Goal: Information Seeking & Learning: Check status

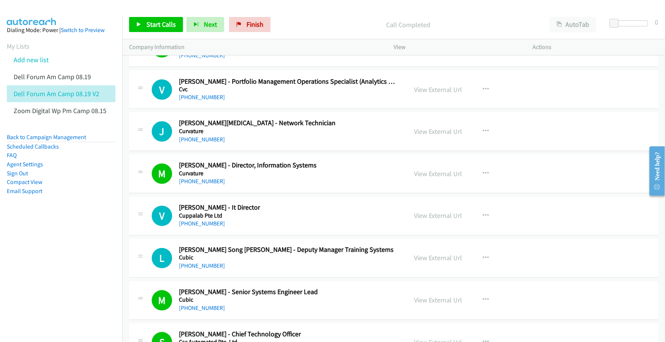
scroll to position [1981, 0]
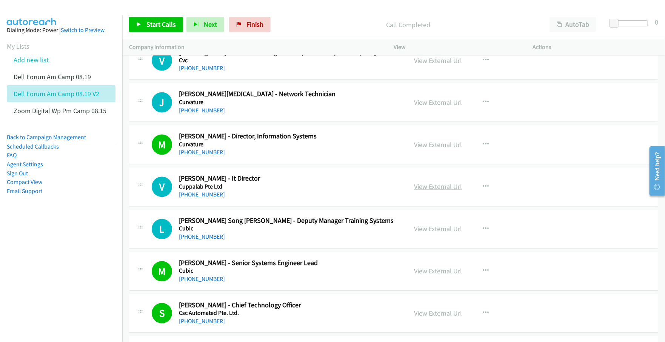
click at [423, 191] on link "View External Url" at bounding box center [438, 187] width 48 height 9
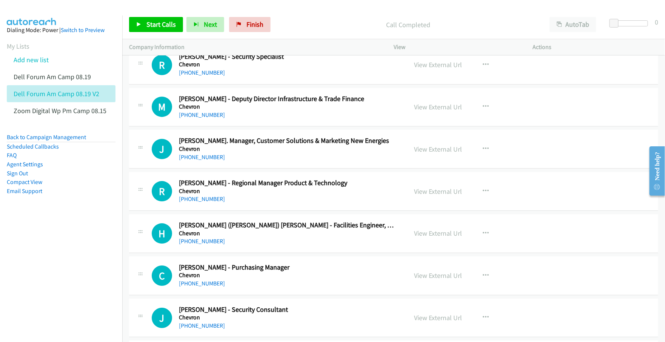
scroll to position [2406, 0]
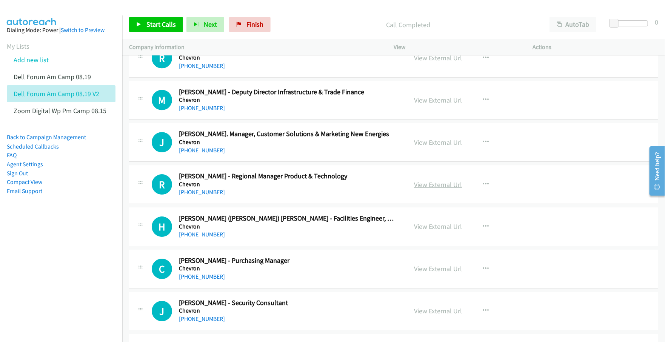
click at [433, 189] on link "View External Url" at bounding box center [438, 184] width 48 height 9
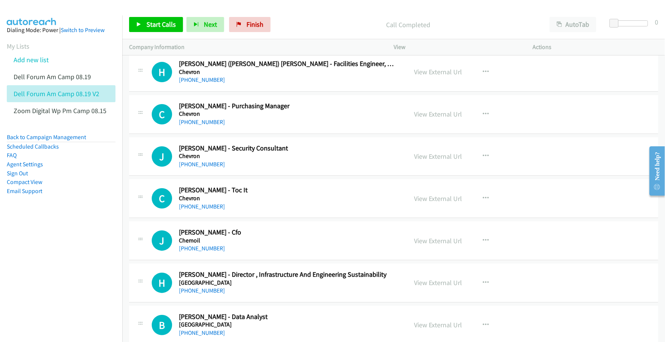
scroll to position [2641, 0]
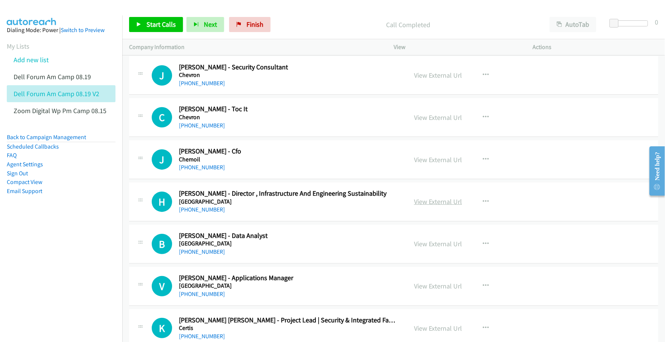
click at [433, 206] on link "View External Url" at bounding box center [438, 201] width 48 height 9
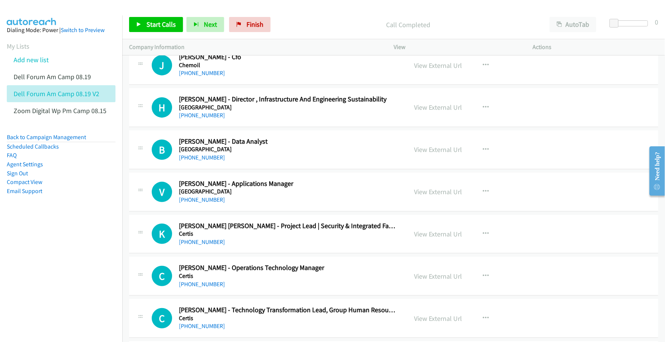
scroll to position [2783, 0]
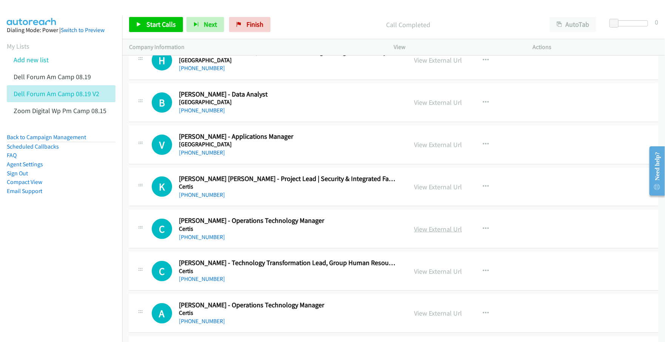
click at [435, 232] on link "View External Url" at bounding box center [438, 229] width 48 height 9
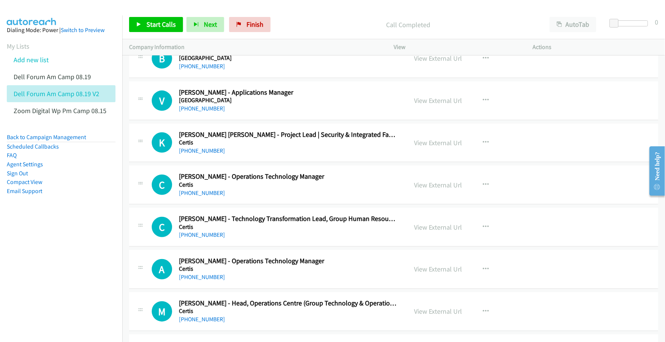
scroll to position [2830, 0]
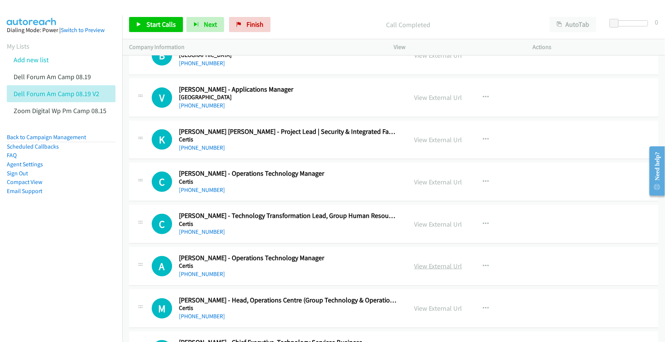
click at [425, 269] on link "View External Url" at bounding box center [438, 266] width 48 height 9
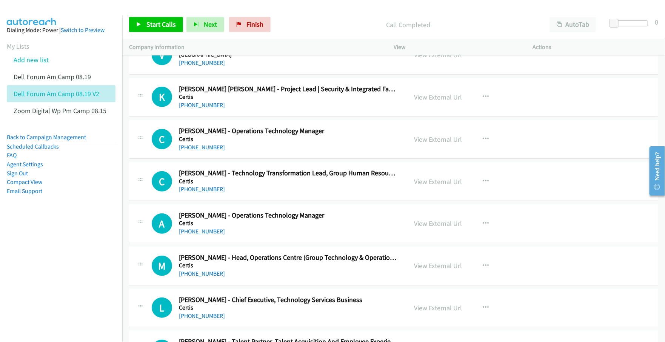
scroll to position [2877, 0]
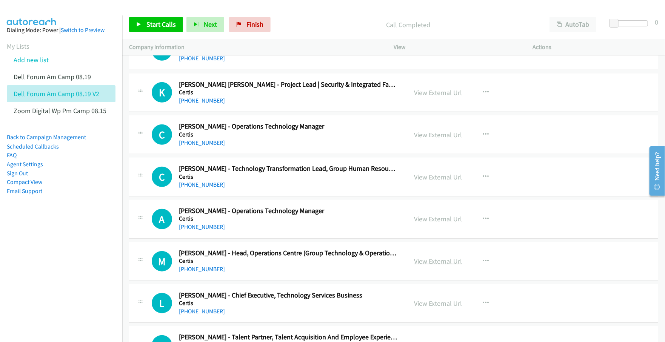
click at [425, 265] on link "View External Url" at bounding box center [438, 261] width 48 height 9
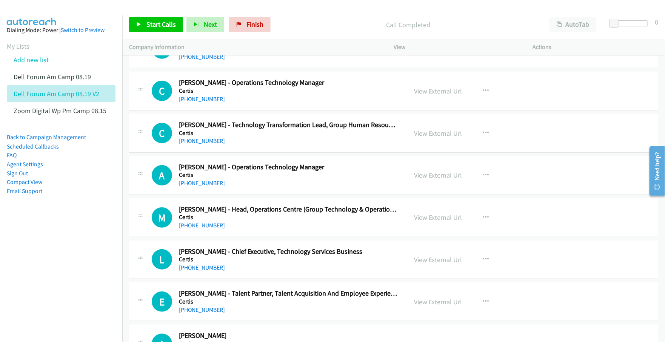
scroll to position [2924, 0]
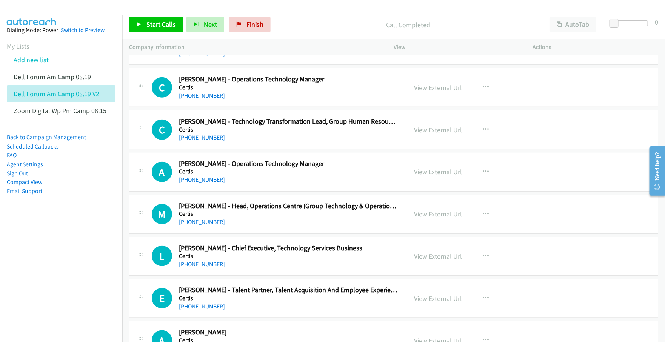
click at [425, 261] on link "View External Url" at bounding box center [438, 256] width 48 height 9
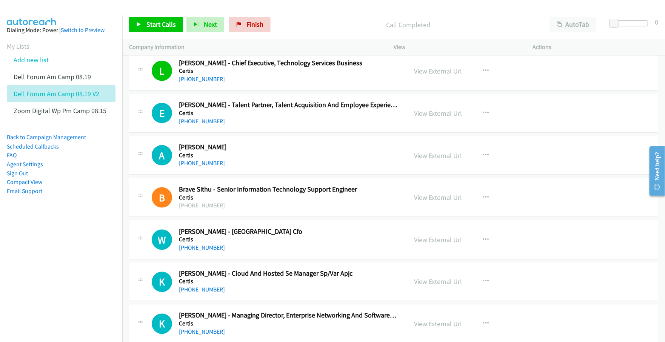
scroll to position [3113, 0]
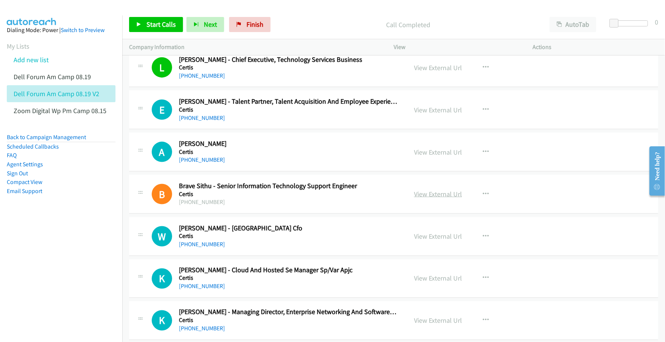
click at [426, 198] on link "View External Url" at bounding box center [438, 194] width 48 height 9
click at [75, 284] on nav "Dialing Mode: Power | Switch to Preview My Lists Add new list Dell Forum Am Cam…" at bounding box center [61, 186] width 123 height 342
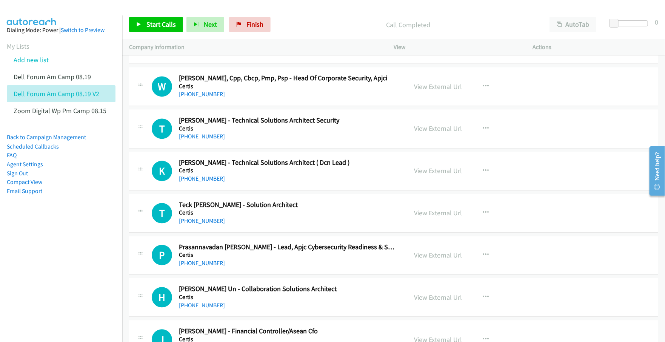
scroll to position [3396, 0]
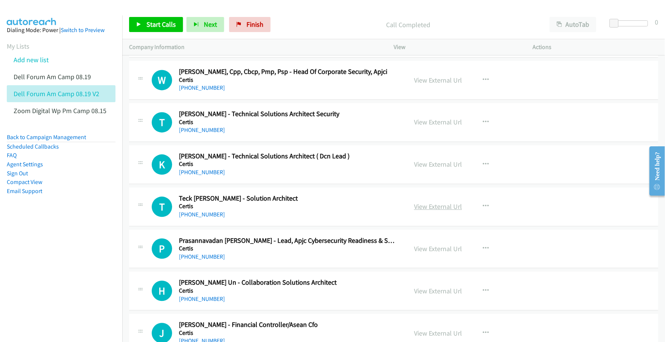
click at [426, 211] on link "View External Url" at bounding box center [438, 206] width 48 height 9
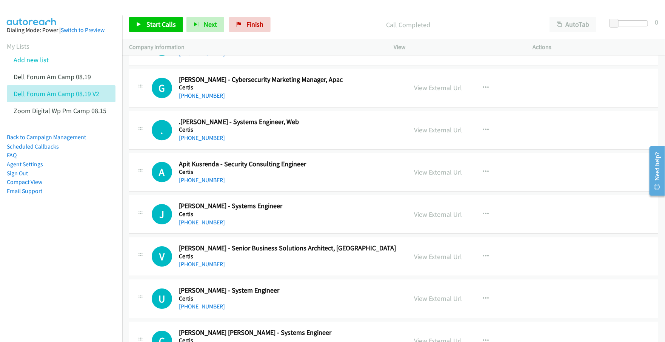
scroll to position [3726, 0]
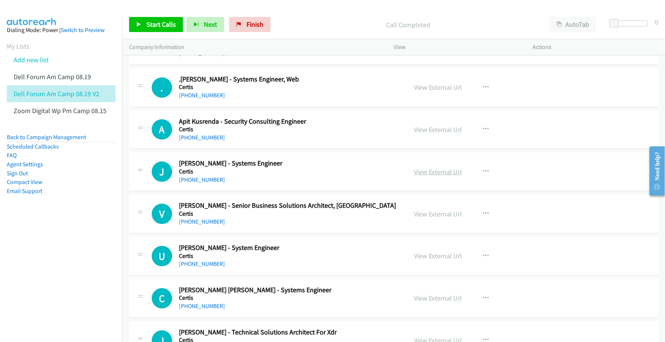
click at [424, 176] on link "View External Url" at bounding box center [438, 172] width 48 height 9
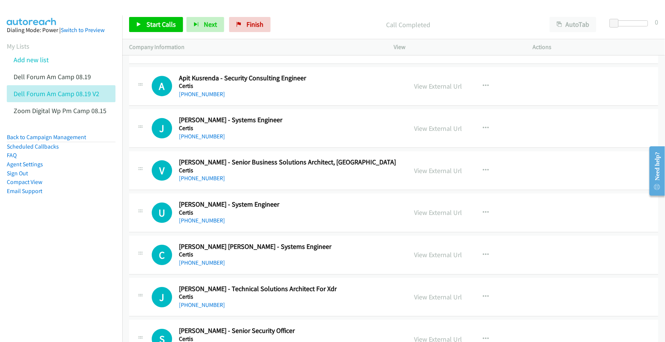
scroll to position [3773, 0]
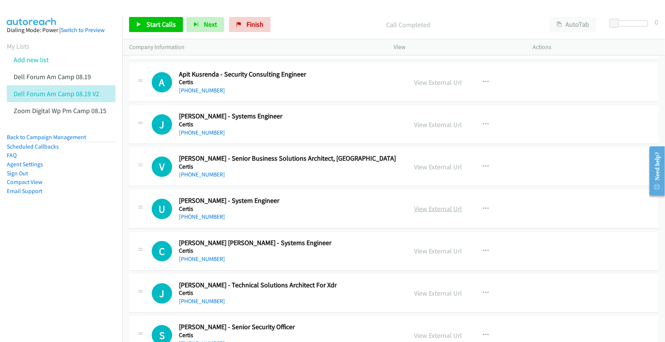
click at [433, 213] on link "View External Url" at bounding box center [438, 209] width 48 height 9
click at [430, 255] on link "View External Url" at bounding box center [438, 251] width 48 height 9
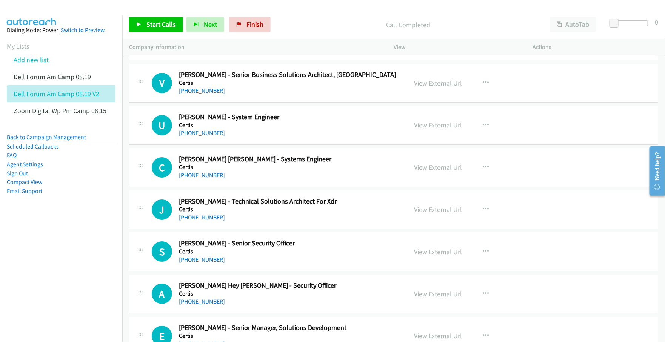
scroll to position [3868, 0]
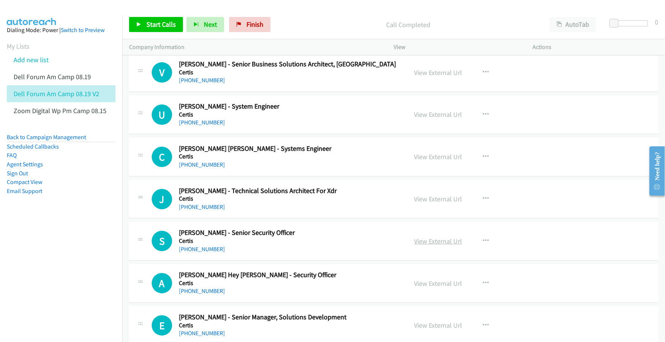
click at [430, 246] on link "View External Url" at bounding box center [438, 241] width 48 height 9
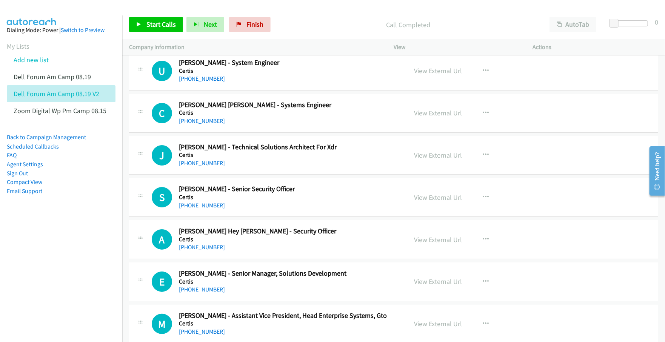
scroll to position [3915, 0]
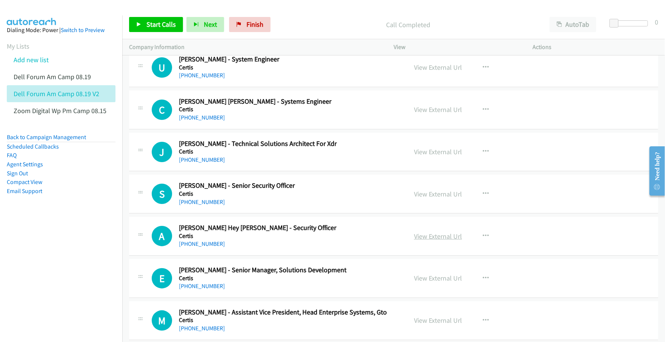
click at [417, 241] on link "View External Url" at bounding box center [438, 236] width 48 height 9
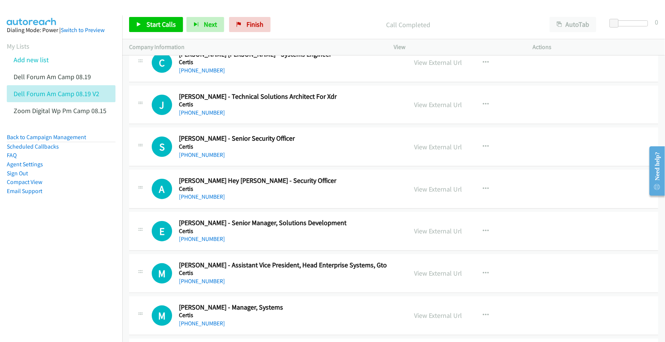
scroll to position [4009, 0]
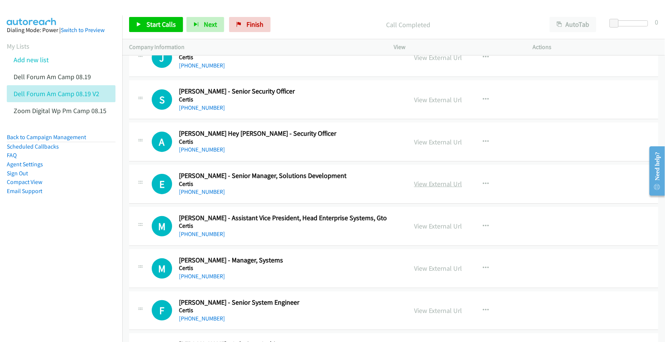
click at [432, 188] on link "View External Url" at bounding box center [438, 184] width 48 height 9
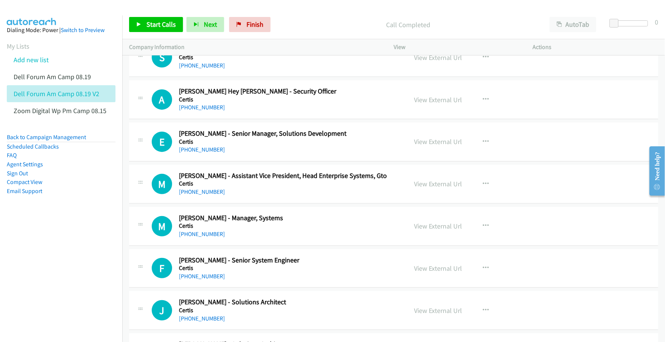
scroll to position [4056, 0]
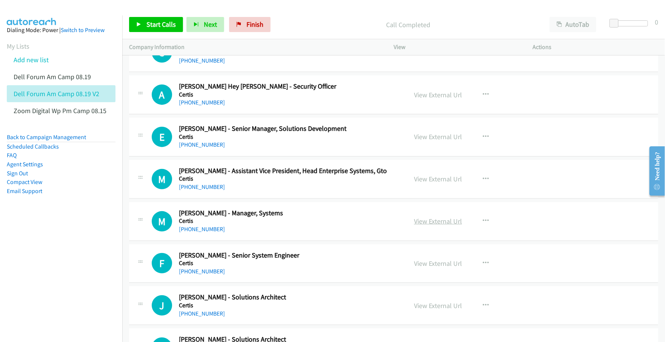
click at [428, 226] on link "View External Url" at bounding box center [438, 221] width 48 height 9
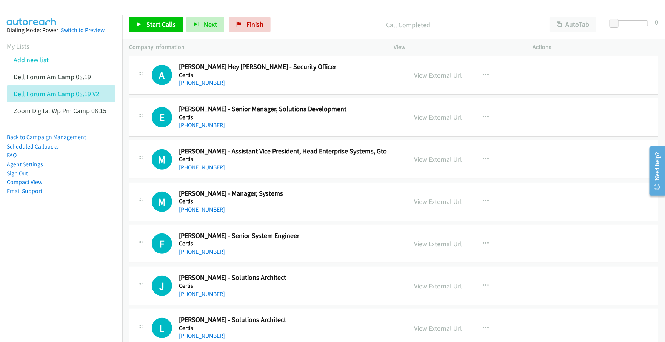
scroll to position [4104, 0]
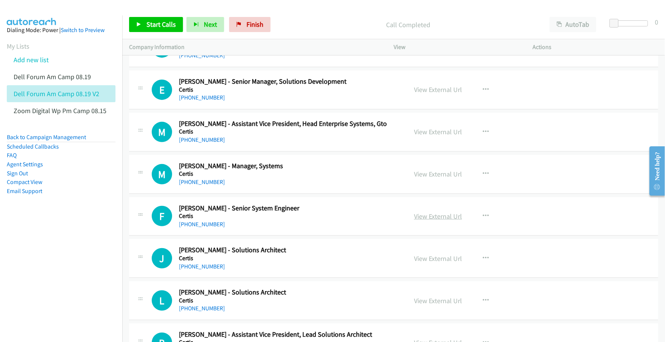
click at [432, 221] on link "View External Url" at bounding box center [438, 216] width 48 height 9
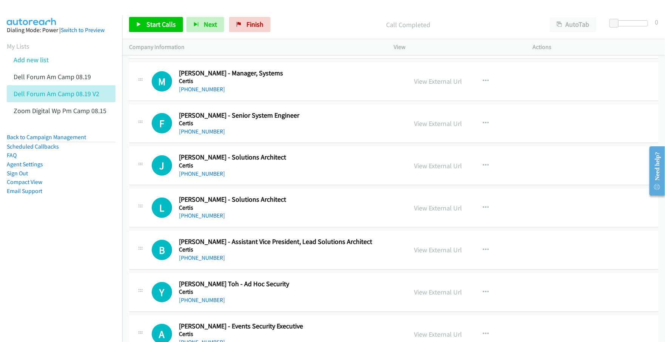
scroll to position [4198, 0]
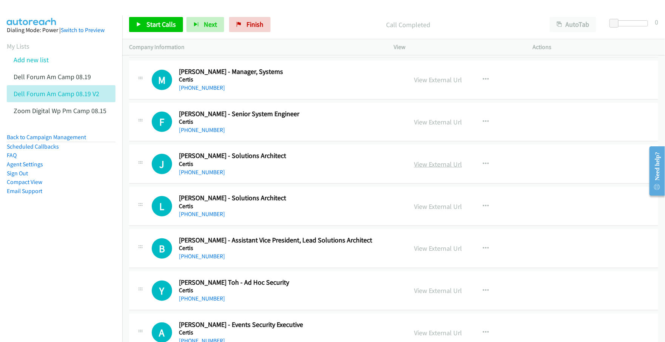
click at [419, 169] on link "View External Url" at bounding box center [438, 164] width 48 height 9
click at [435, 211] on link "View External Url" at bounding box center [438, 206] width 48 height 9
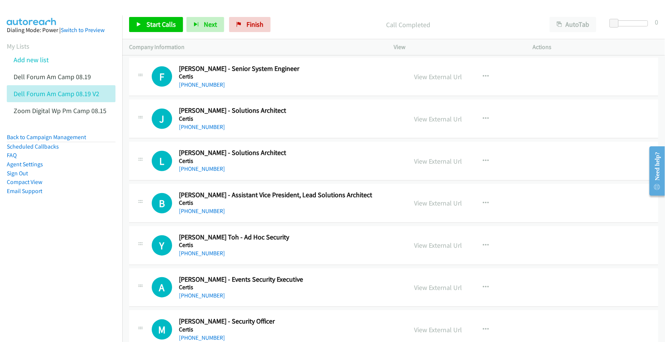
scroll to position [4245, 0]
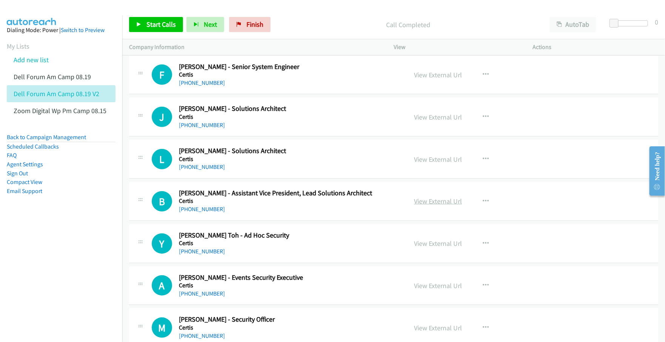
click at [425, 206] on link "View External Url" at bounding box center [438, 201] width 48 height 9
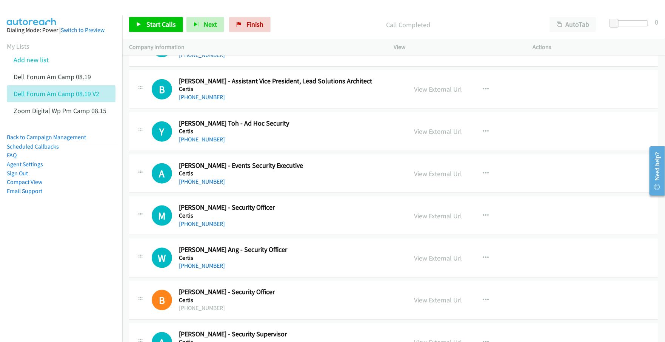
scroll to position [4387, 0]
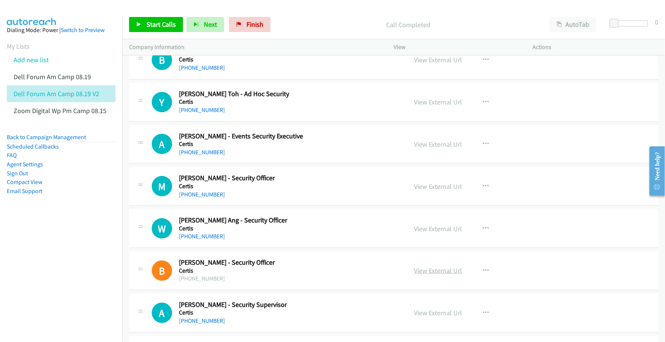
click at [435, 275] on link "View External Url" at bounding box center [438, 270] width 48 height 9
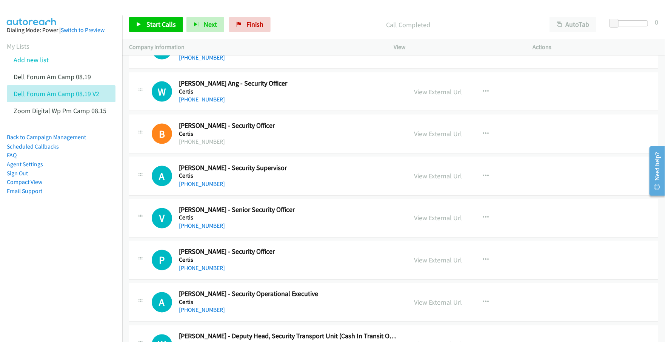
scroll to position [4528, 0]
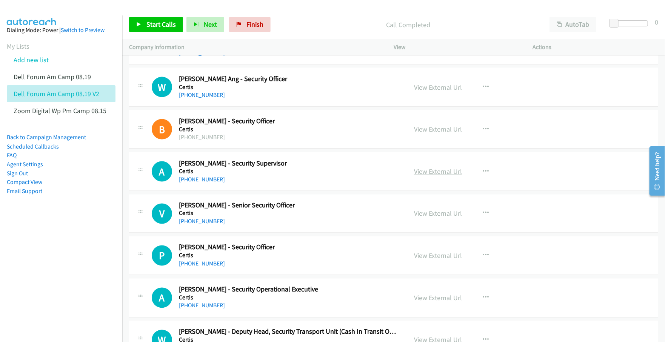
click at [442, 176] on link "View External Url" at bounding box center [438, 171] width 48 height 9
click at [433, 218] on link "View External Url" at bounding box center [438, 213] width 48 height 9
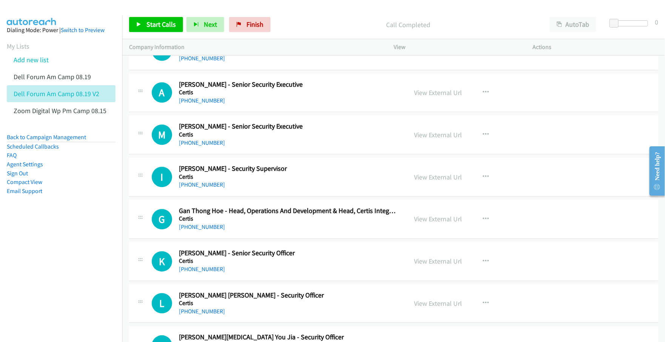
scroll to position [4905, 0]
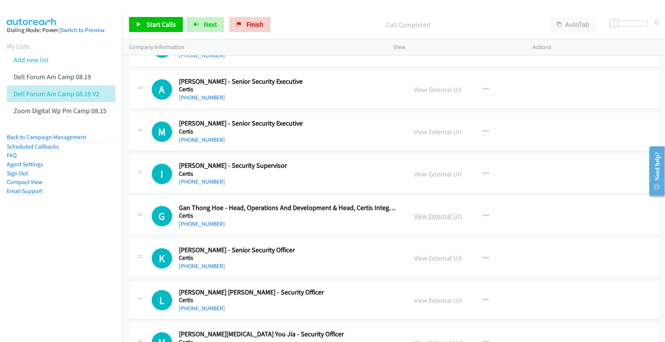
click at [423, 220] on link "View External Url" at bounding box center [438, 216] width 48 height 9
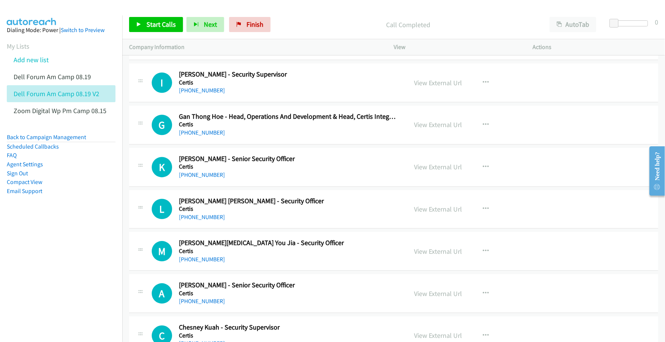
scroll to position [5000, 0]
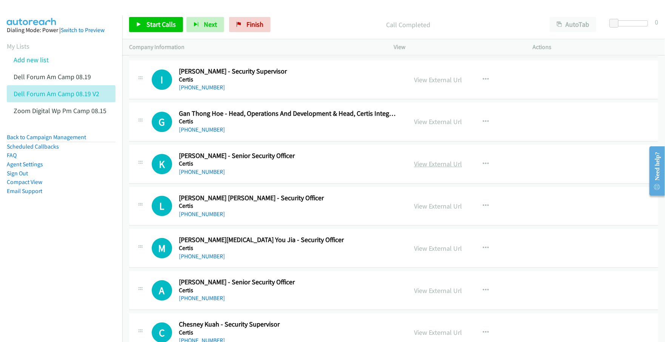
click at [441, 168] on link "View External Url" at bounding box center [438, 164] width 48 height 9
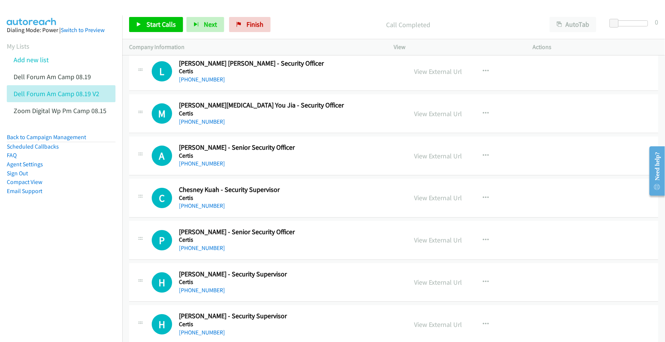
scroll to position [5141, 0]
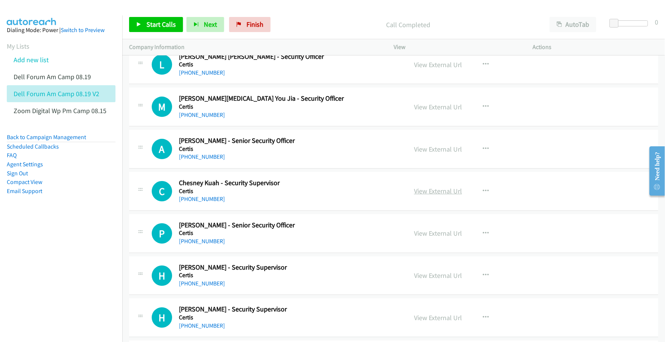
click at [424, 195] on link "View External Url" at bounding box center [438, 191] width 48 height 9
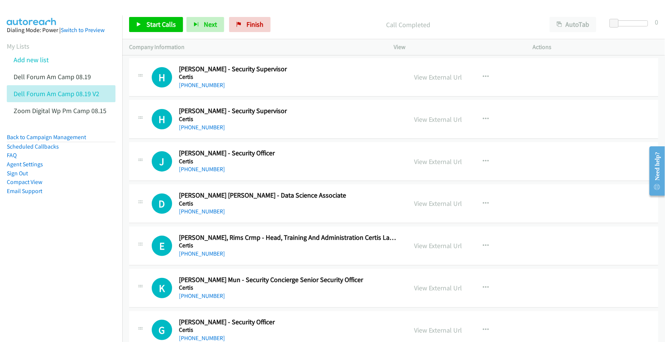
scroll to position [5377, 0]
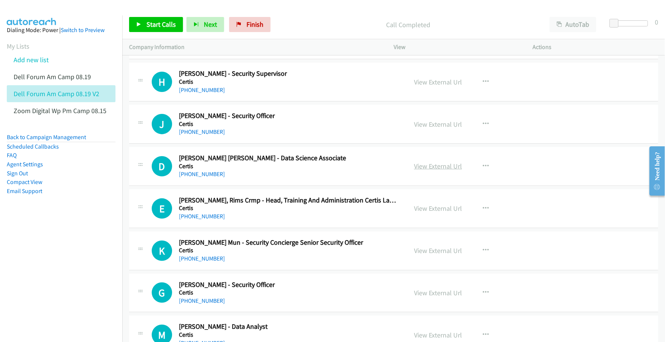
click at [420, 171] on link "View External Url" at bounding box center [438, 166] width 48 height 9
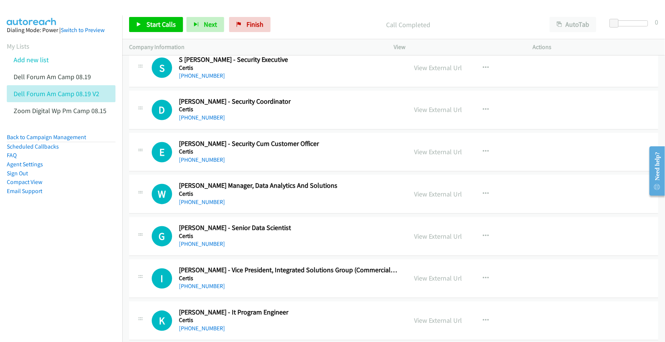
scroll to position [5943, 0]
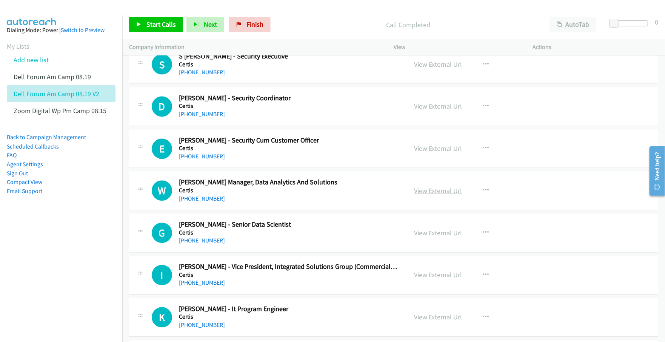
click at [417, 195] on link "View External Url" at bounding box center [438, 191] width 48 height 9
drag, startPoint x: 435, startPoint y: 239, endPoint x: 431, endPoint y: 240, distance: 4.2
click at [431, 238] on link "View External Url" at bounding box center [438, 233] width 48 height 9
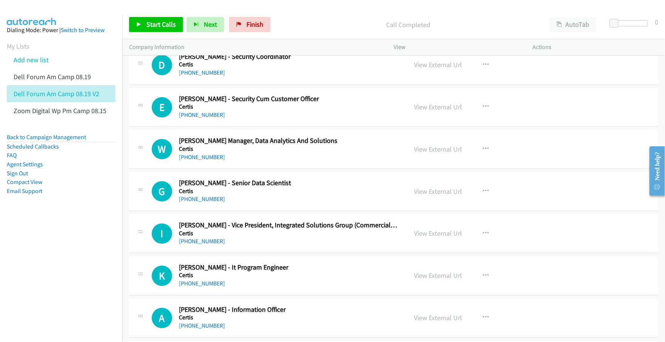
scroll to position [5990, 0]
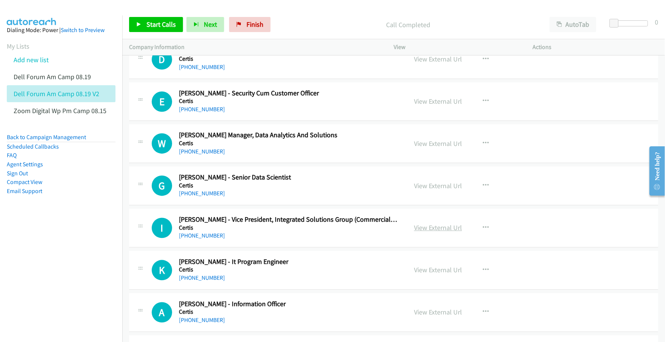
click at [427, 232] on link "View External Url" at bounding box center [438, 228] width 48 height 9
click at [422, 275] on link "View External Url" at bounding box center [438, 270] width 48 height 9
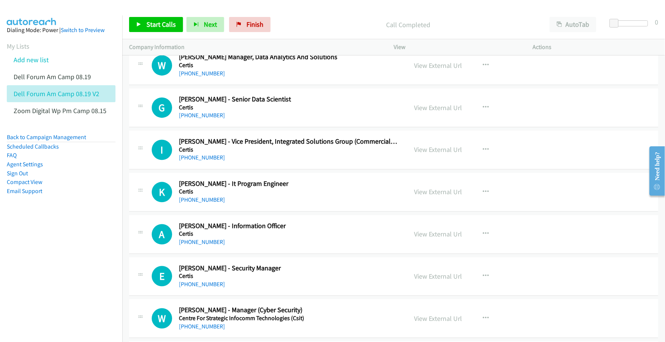
scroll to position [6085, 0]
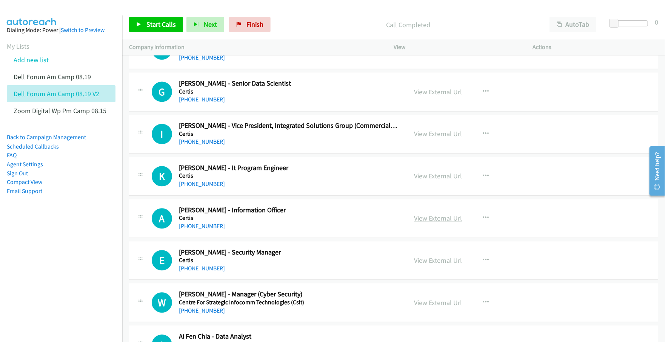
click at [421, 223] on link "View External Url" at bounding box center [438, 218] width 48 height 9
click at [418, 265] on link "View External Url" at bounding box center [438, 260] width 48 height 9
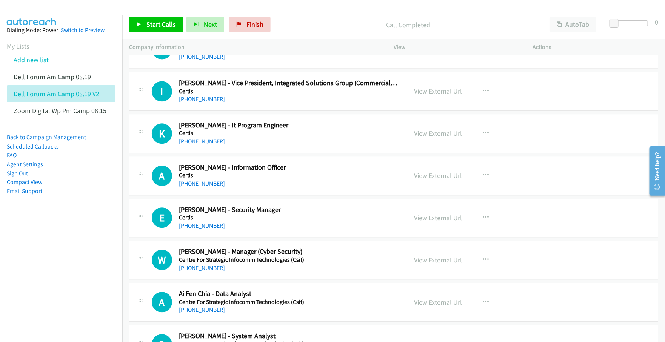
scroll to position [6132, 0]
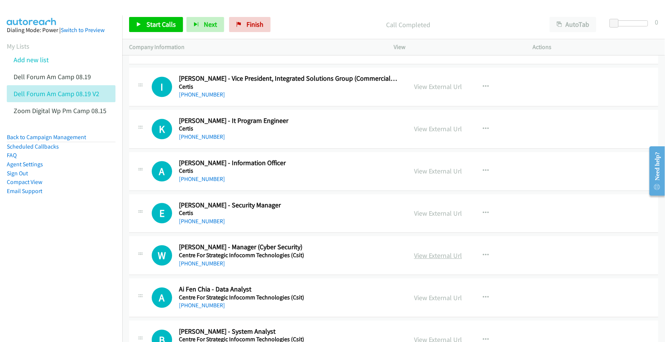
click at [419, 260] on link "View External Url" at bounding box center [438, 255] width 48 height 9
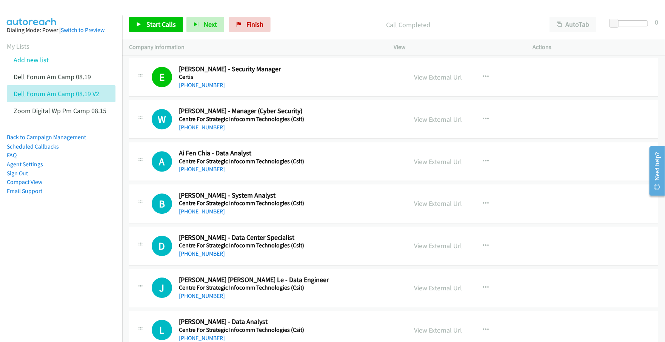
scroll to position [6273, 0]
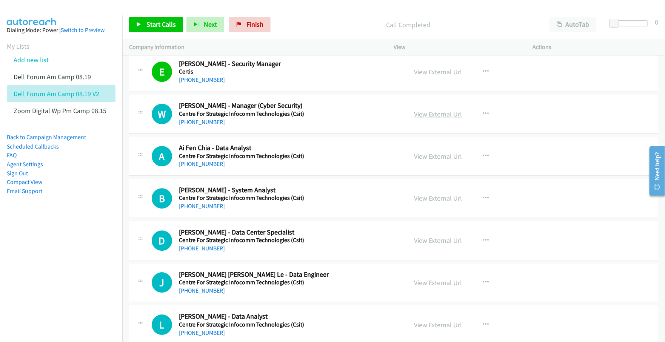
click at [433, 118] on link "View External Url" at bounding box center [438, 114] width 48 height 9
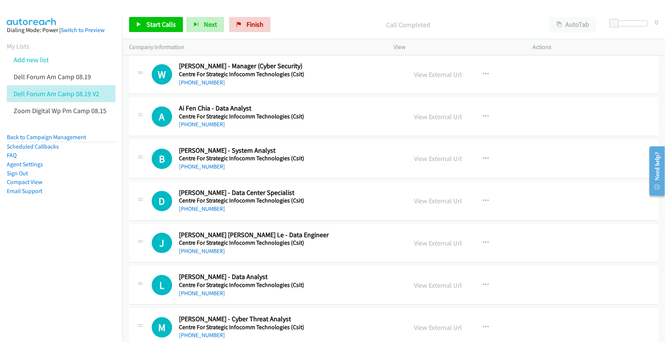
scroll to position [6320, 0]
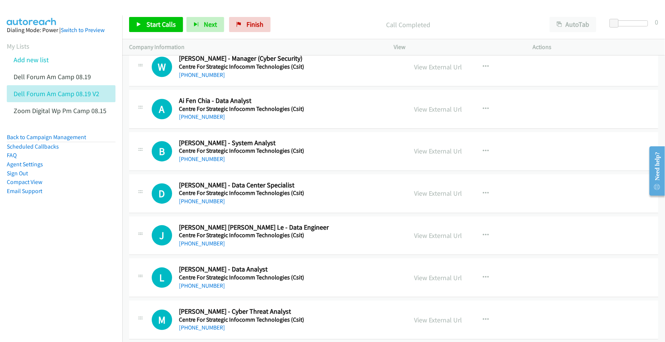
click at [50, 232] on nav "Dialing Mode: Power | Switch to Preview My Lists Add new list Dell Forum Am Cam…" at bounding box center [61, 186] width 123 height 342
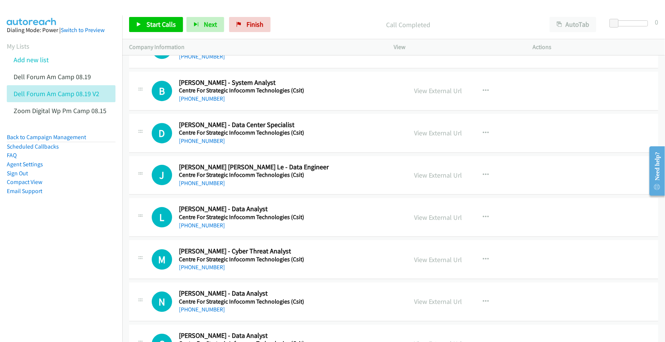
scroll to position [6415, 0]
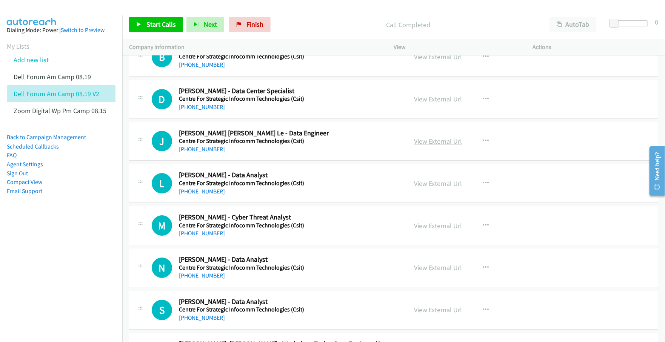
click at [430, 146] on link "View External Url" at bounding box center [438, 141] width 48 height 9
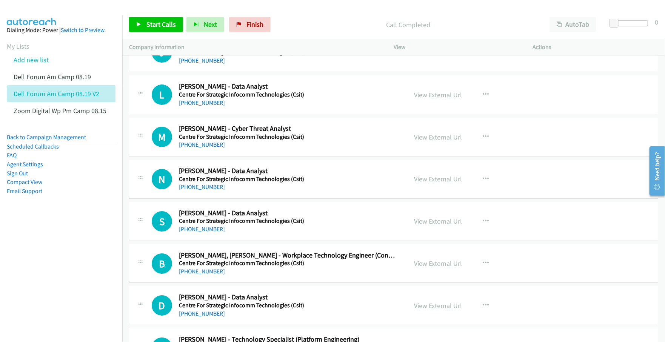
scroll to position [6509, 0]
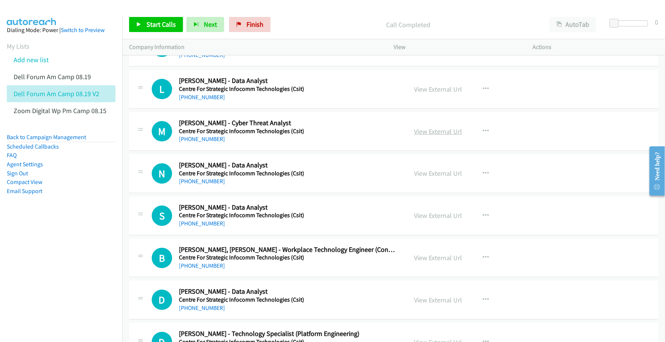
click at [438, 136] on link "View External Url" at bounding box center [438, 131] width 48 height 9
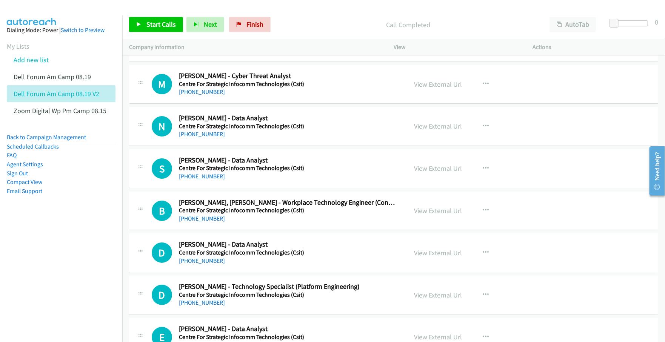
scroll to position [6604, 0]
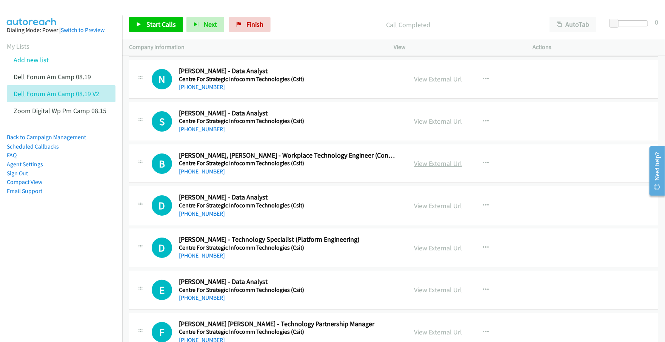
click at [415, 168] on link "View External Url" at bounding box center [438, 163] width 48 height 9
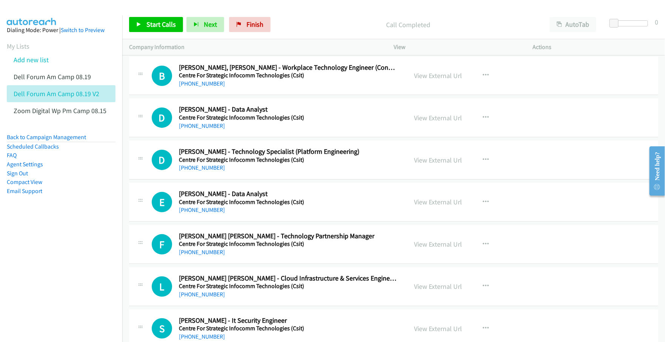
scroll to position [6698, 0]
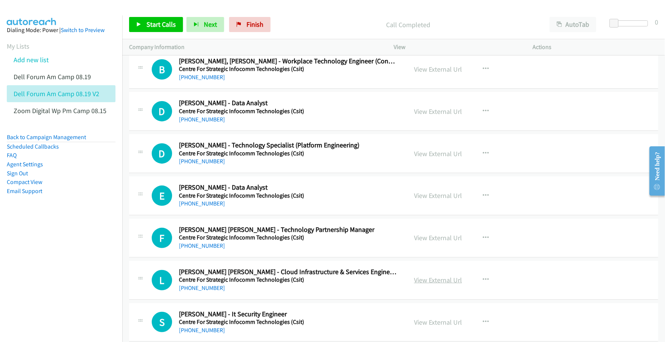
click at [421, 285] on link "View External Url" at bounding box center [438, 280] width 48 height 9
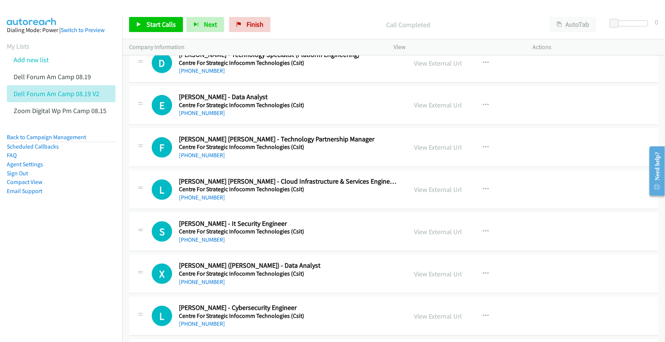
scroll to position [6792, 0]
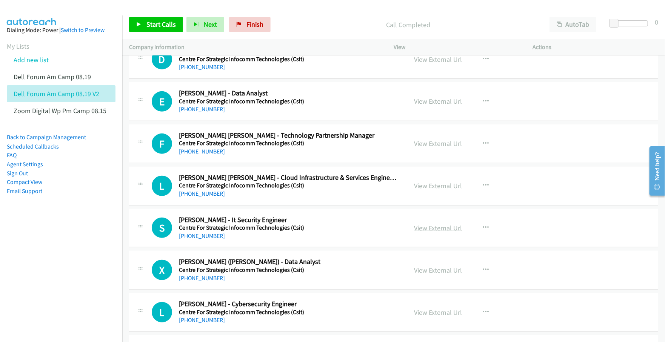
click at [429, 232] on link "View External Url" at bounding box center [438, 228] width 48 height 9
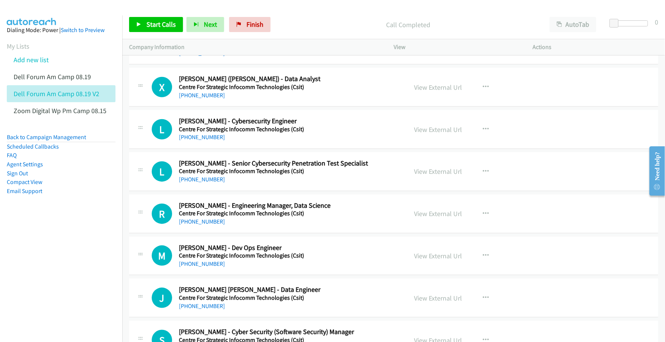
scroll to position [6981, 0]
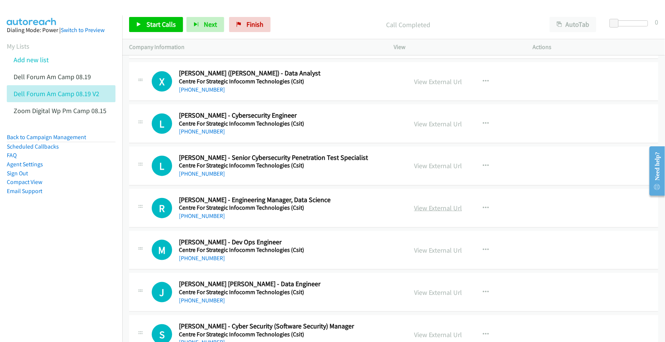
click at [419, 212] on link "View External Url" at bounding box center [438, 208] width 48 height 9
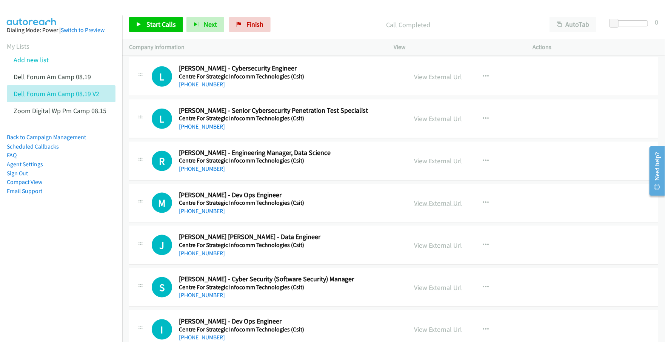
click at [423, 208] on link "View External Url" at bounding box center [438, 203] width 48 height 9
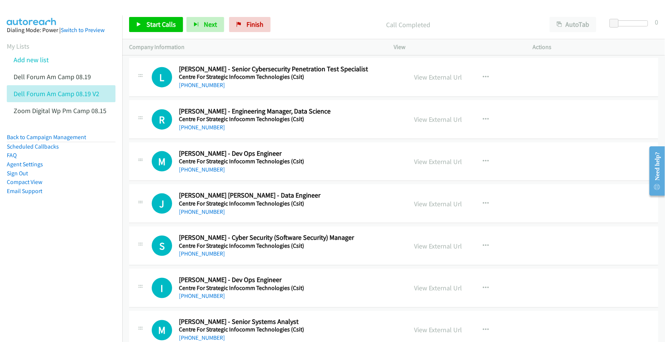
scroll to position [7075, 0]
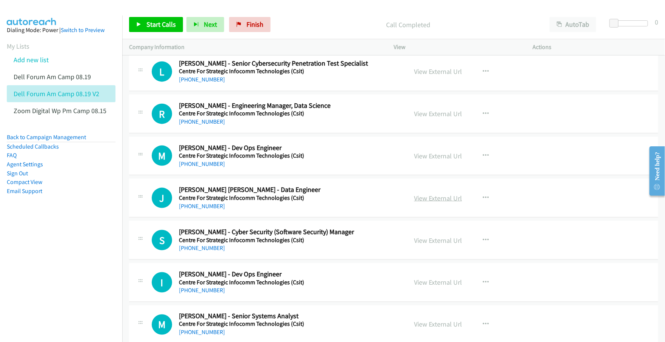
click at [428, 203] on link "View External Url" at bounding box center [438, 198] width 48 height 9
click at [431, 245] on link "View External Url" at bounding box center [438, 240] width 48 height 9
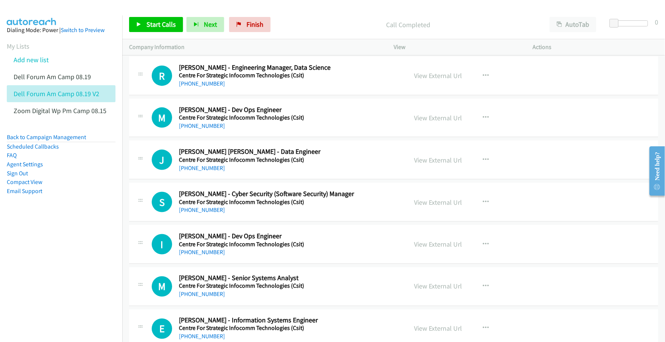
scroll to position [7122, 0]
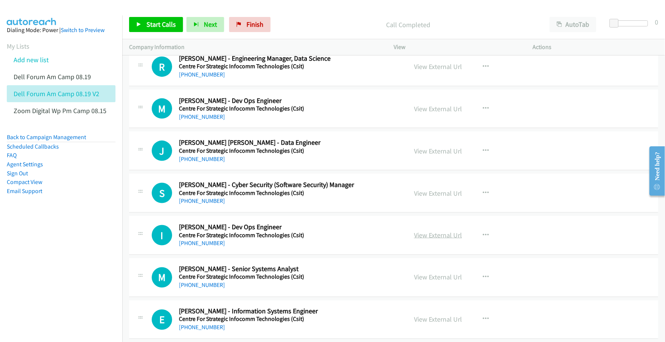
click at [421, 240] on link "View External Url" at bounding box center [438, 235] width 48 height 9
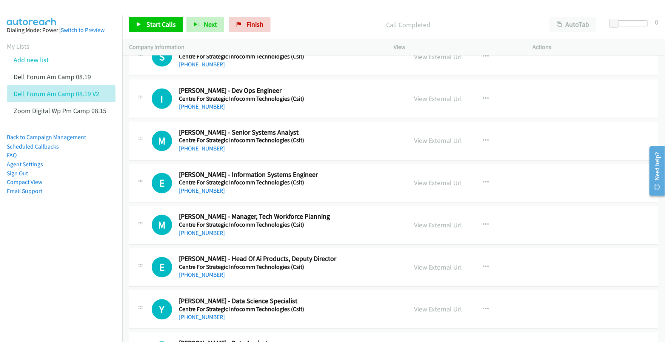
scroll to position [7264, 0]
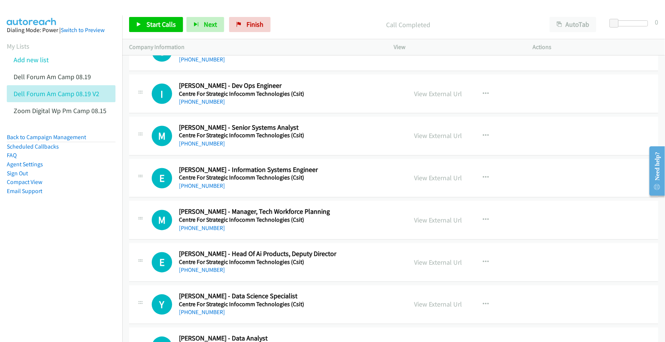
drag, startPoint x: 417, startPoint y: 189, endPoint x: 415, endPoint y: 198, distance: 9.9
click at [438, 183] on link "View External Url" at bounding box center [438, 178] width 48 height 9
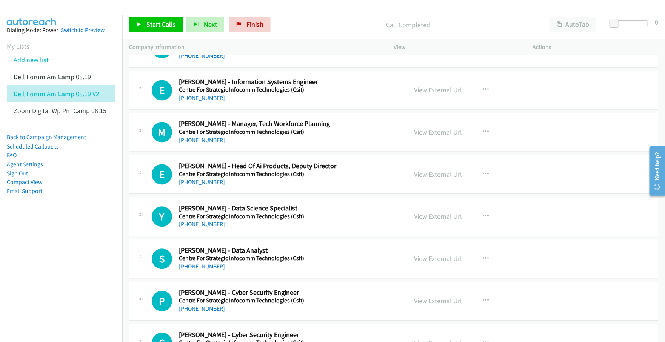
scroll to position [7358, 0]
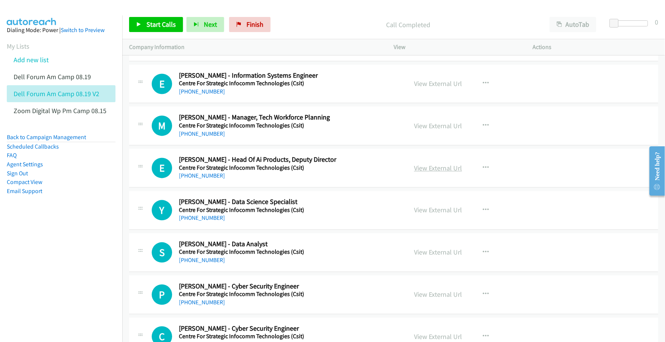
click at [421, 173] on link "View External Url" at bounding box center [438, 168] width 48 height 9
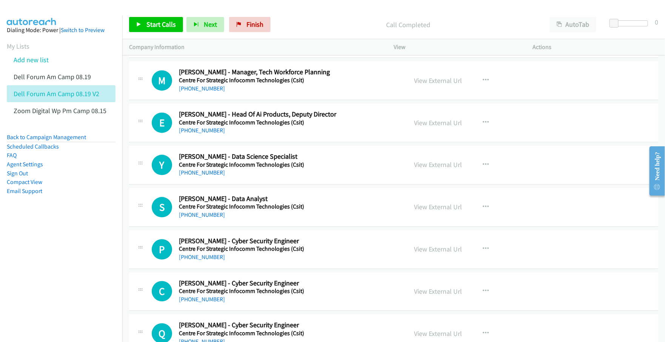
scroll to position [7405, 0]
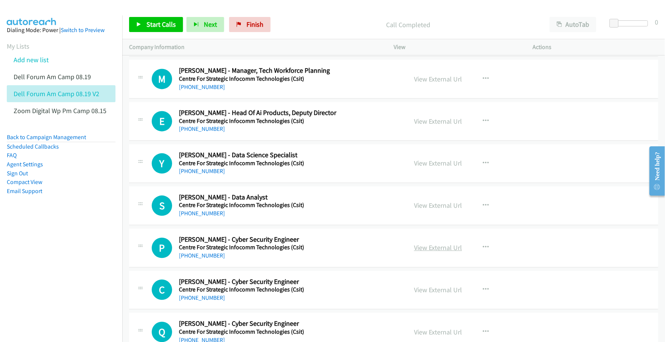
click at [423, 252] on link "View External Url" at bounding box center [438, 247] width 48 height 9
click at [429, 294] on link "View External Url" at bounding box center [438, 290] width 48 height 9
click at [123, 302] on td "C Callback Scheduled [PERSON_NAME] - Cyber Security Engineer Centre For Strateg…" at bounding box center [393, 290] width 543 height 42
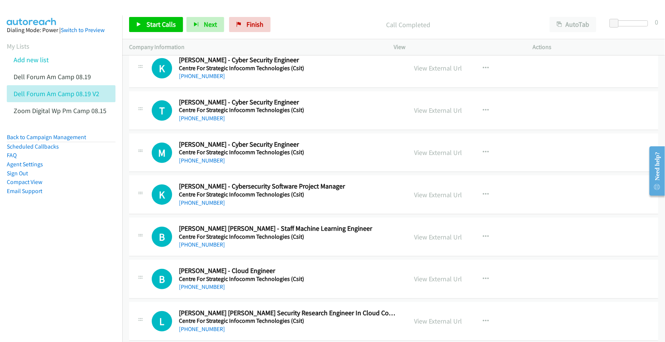
scroll to position [7971, 0]
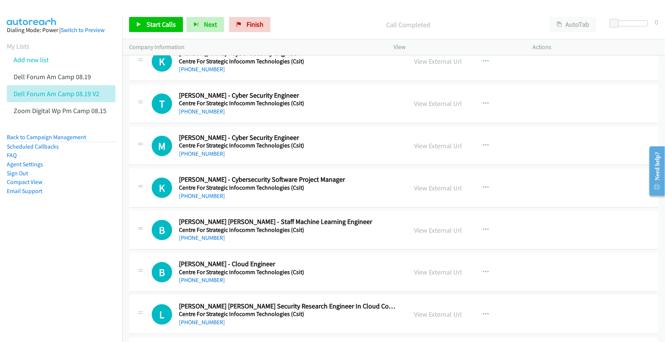
drag, startPoint x: 69, startPoint y: 243, endPoint x: 84, endPoint y: 238, distance: 16.0
click at [69, 243] on nav "Dialing Mode: Power | Switch to Preview My Lists Add new list Dell Forum Am Cam…" at bounding box center [61, 186] width 123 height 342
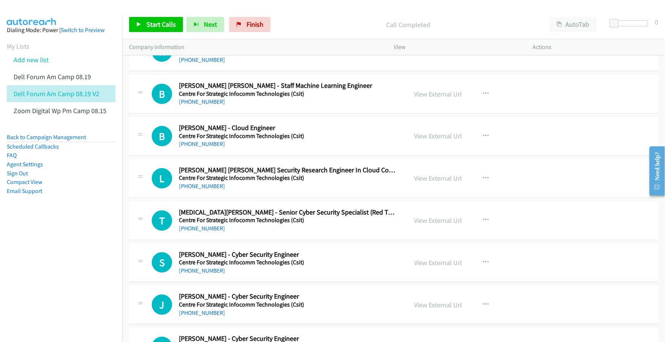
scroll to position [8113, 0]
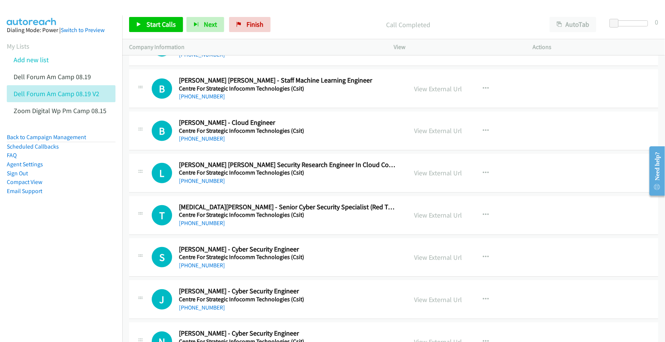
click at [58, 265] on nav "Dialing Mode: Power | Switch to Preview My Lists Add new list Dell Forum Am Cam…" at bounding box center [61, 186] width 123 height 342
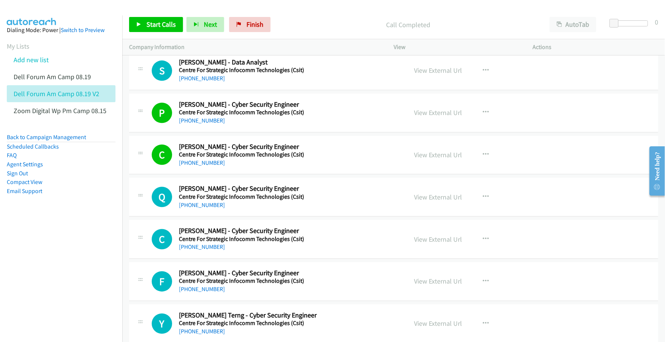
scroll to position [7594, 0]
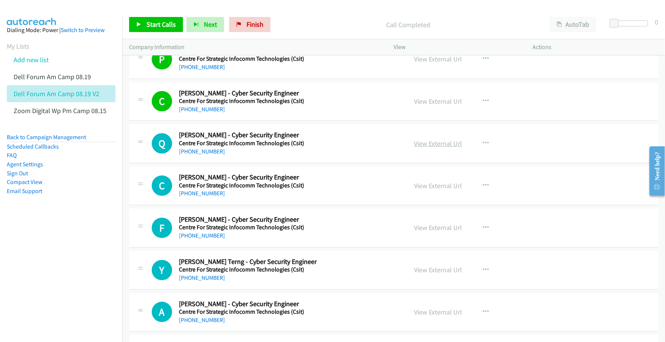
click at [426, 148] on link "View External Url" at bounding box center [438, 143] width 48 height 9
click at [419, 190] on link "View External Url" at bounding box center [438, 186] width 48 height 9
click at [419, 232] on link "View External Url" at bounding box center [438, 227] width 48 height 9
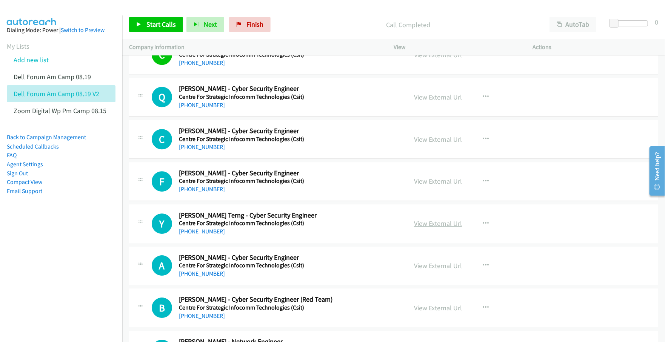
scroll to position [7641, 0]
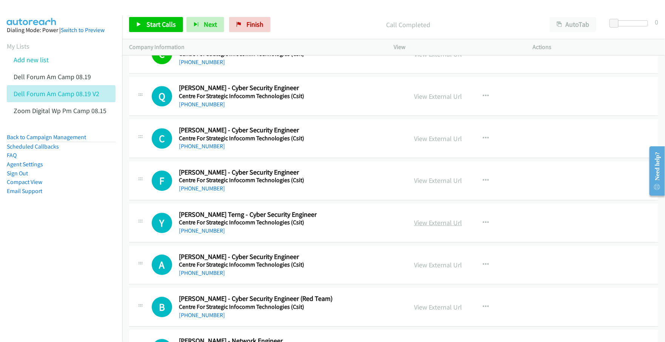
click at [419, 227] on link "View External Url" at bounding box center [438, 222] width 48 height 9
click at [414, 269] on link "View External Url" at bounding box center [438, 265] width 48 height 9
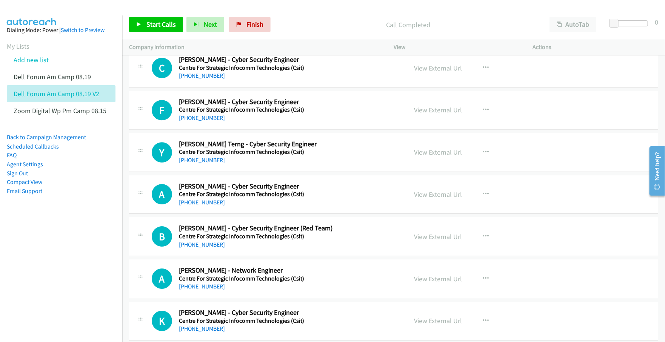
scroll to position [7736, 0]
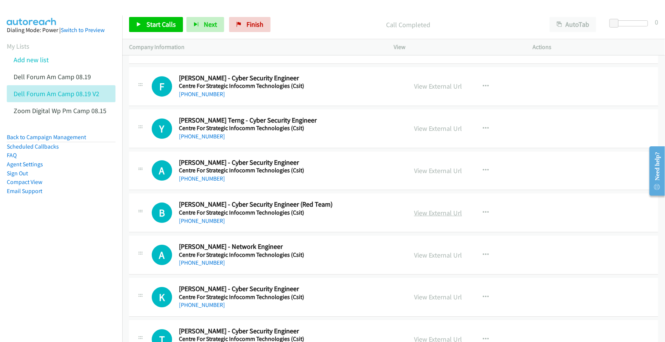
click at [427, 217] on link "View External Url" at bounding box center [438, 213] width 48 height 9
click at [424, 260] on link "View External Url" at bounding box center [438, 255] width 48 height 9
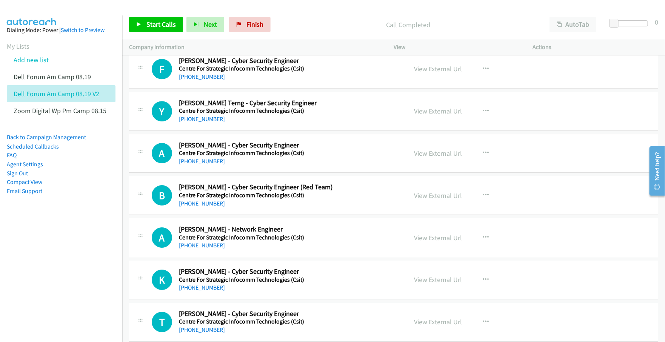
scroll to position [7830, 0]
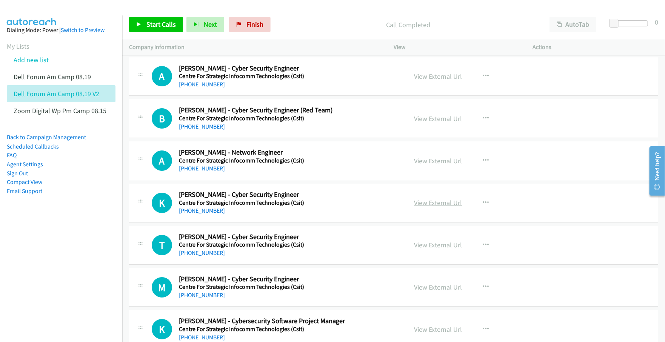
click at [428, 207] on link "View External Url" at bounding box center [438, 202] width 48 height 9
click at [423, 249] on link "View External Url" at bounding box center [438, 245] width 48 height 9
click at [429, 292] on link "View External Url" at bounding box center [438, 287] width 48 height 9
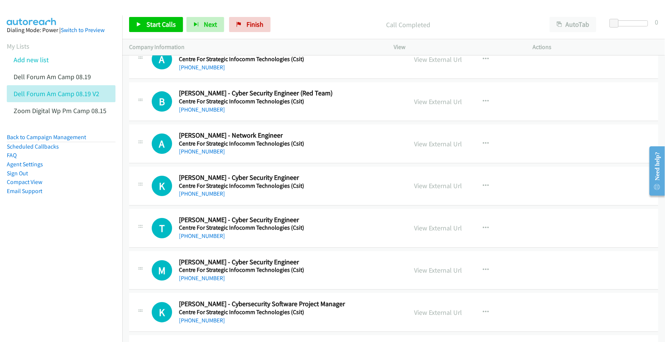
scroll to position [7924, 0]
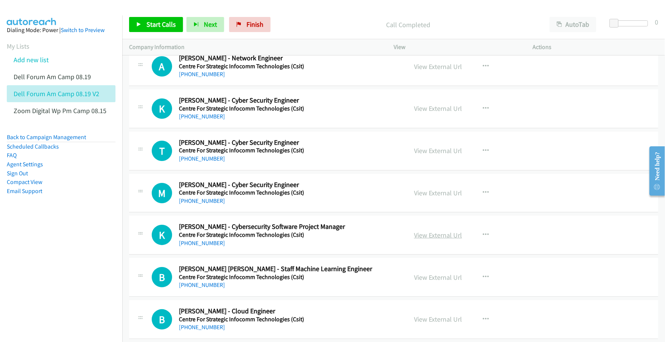
click at [430, 240] on link "View External Url" at bounding box center [438, 235] width 48 height 9
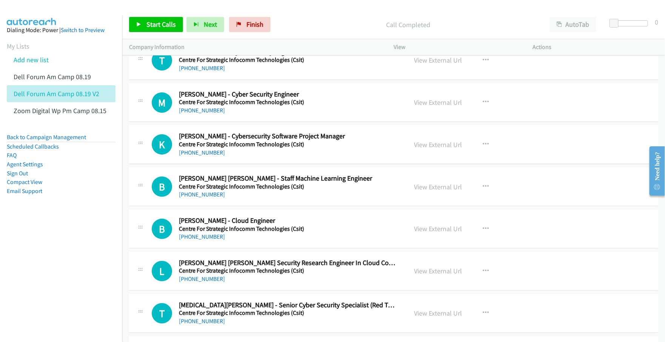
scroll to position [8019, 0]
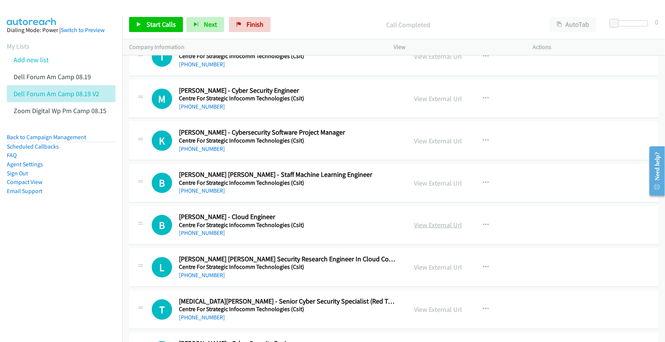
click at [426, 229] on link "View External Url" at bounding box center [438, 225] width 48 height 9
click at [420, 272] on link "View External Url" at bounding box center [438, 267] width 48 height 9
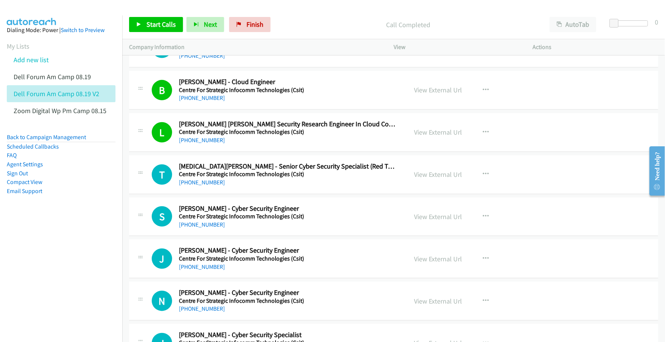
scroll to position [8160, 0]
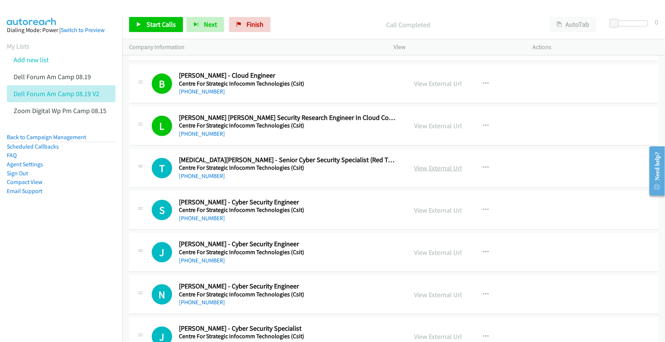
click at [434, 172] on link "View External Url" at bounding box center [438, 168] width 48 height 9
click at [434, 215] on link "View External Url" at bounding box center [438, 210] width 48 height 9
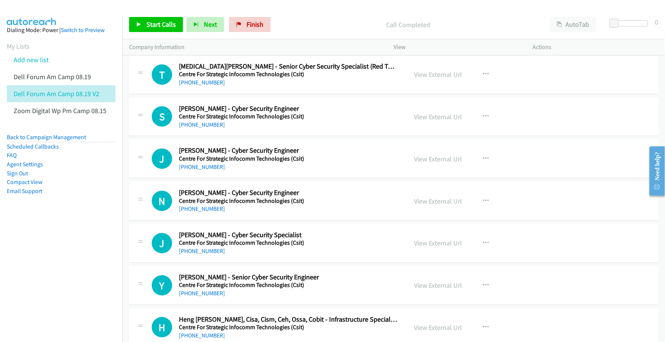
scroll to position [8254, 0]
click at [431, 163] on link "View External Url" at bounding box center [438, 158] width 48 height 9
click at [420, 205] on link "View External Url" at bounding box center [438, 200] width 48 height 9
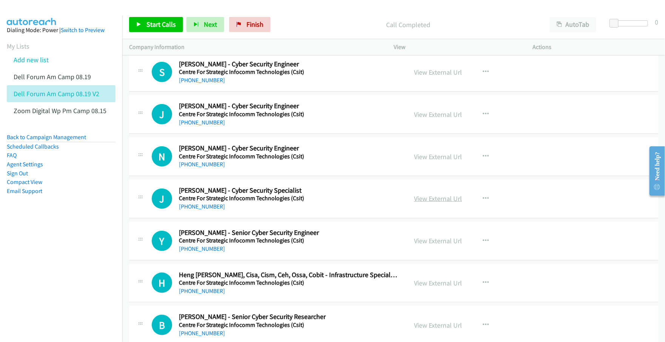
scroll to position [8302, 0]
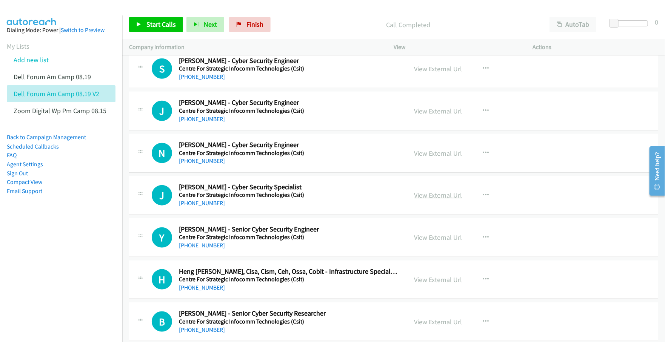
click at [427, 200] on link "View External Url" at bounding box center [438, 195] width 48 height 9
drag, startPoint x: 426, startPoint y: 249, endPoint x: 339, endPoint y: 225, distance: 90.8
drag, startPoint x: 433, startPoint y: 252, endPoint x: 317, endPoint y: 217, distance: 120.5
click at [424, 242] on link "View External Url" at bounding box center [438, 237] width 48 height 9
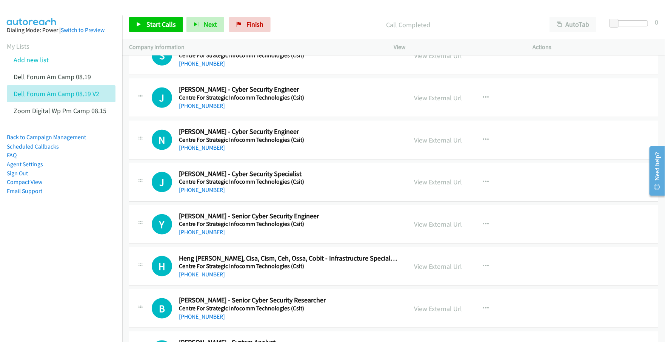
scroll to position [8349, 0]
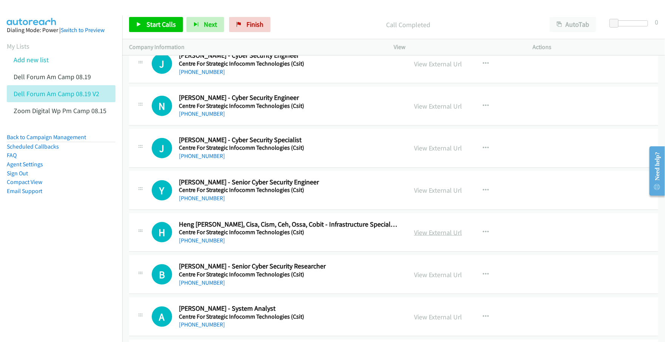
click at [425, 237] on link "View External Url" at bounding box center [438, 232] width 48 height 9
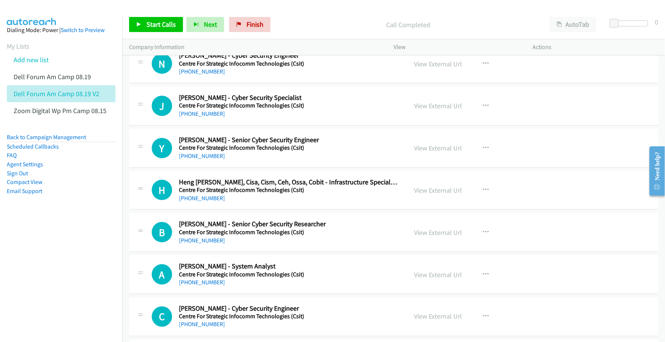
scroll to position [8396, 0]
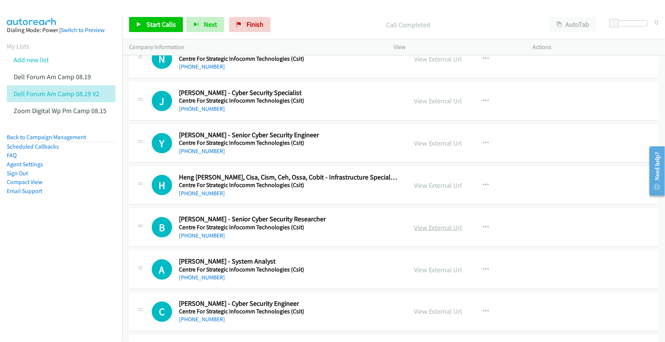
click at [431, 232] on link "View External Url" at bounding box center [438, 227] width 48 height 9
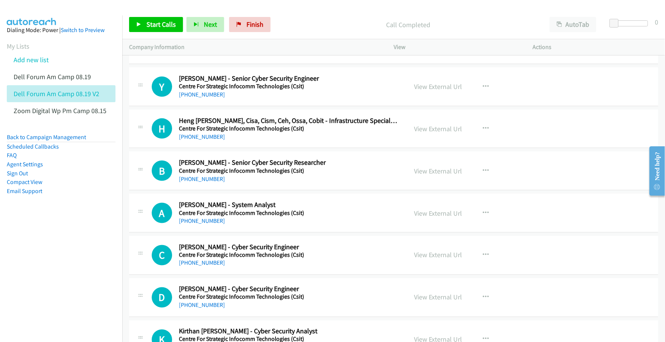
scroll to position [8490, 0]
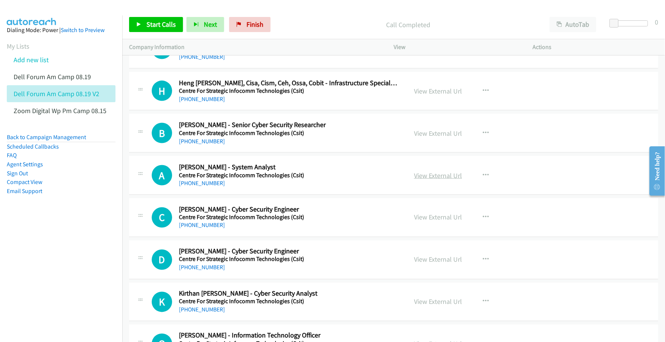
click at [421, 180] on link "View External Url" at bounding box center [438, 175] width 48 height 9
click at [426, 222] on link "View External Url" at bounding box center [438, 217] width 48 height 9
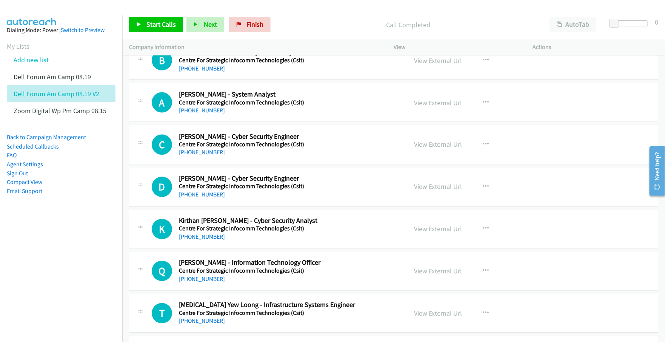
scroll to position [8585, 0]
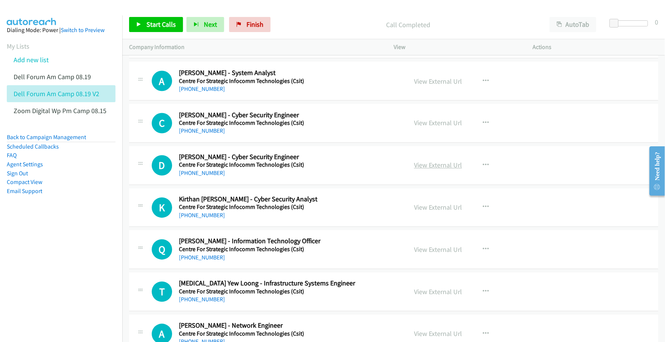
click at [428, 170] on link "View External Url" at bounding box center [438, 165] width 48 height 9
click at [423, 212] on link "View External Url" at bounding box center [438, 207] width 48 height 9
click at [418, 254] on link "View External Url" at bounding box center [438, 250] width 48 height 9
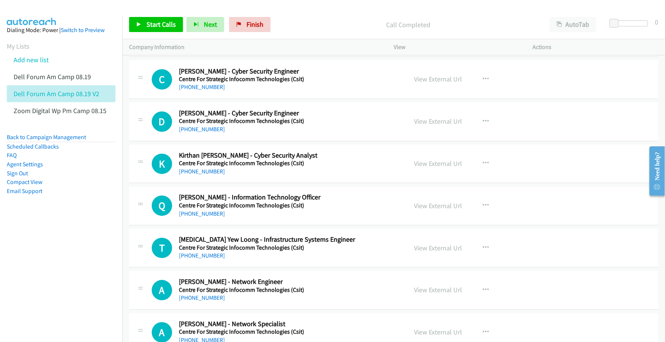
scroll to position [8632, 0]
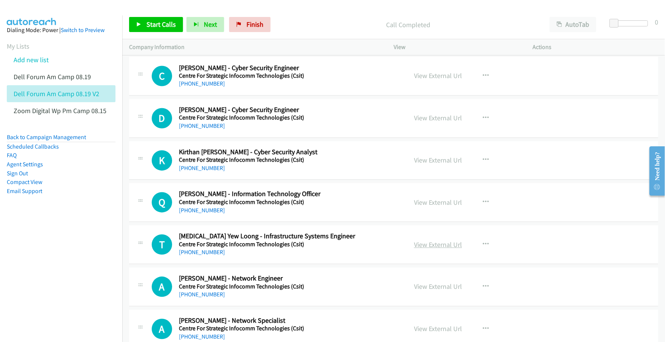
click at [444, 249] on link "View External Url" at bounding box center [438, 245] width 48 height 9
drag, startPoint x: 428, startPoint y: 301, endPoint x: 249, endPoint y: 89, distance: 277.2
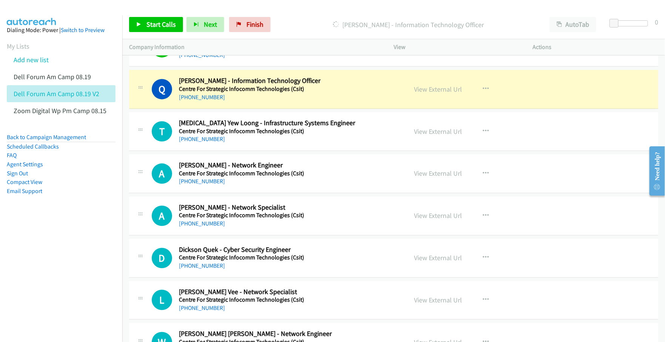
scroll to position [8773, 0]
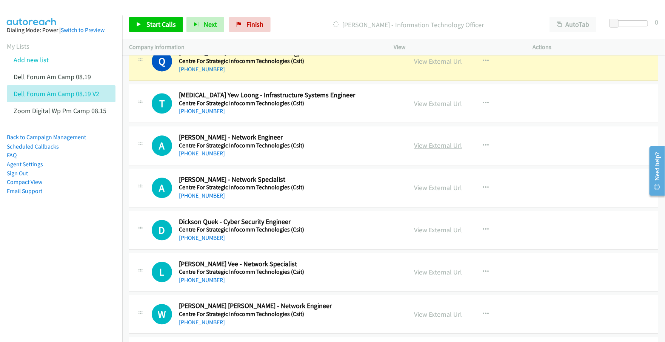
click at [421, 150] on link "View External Url" at bounding box center [438, 145] width 48 height 9
click at [428, 192] on link "View External Url" at bounding box center [438, 187] width 48 height 9
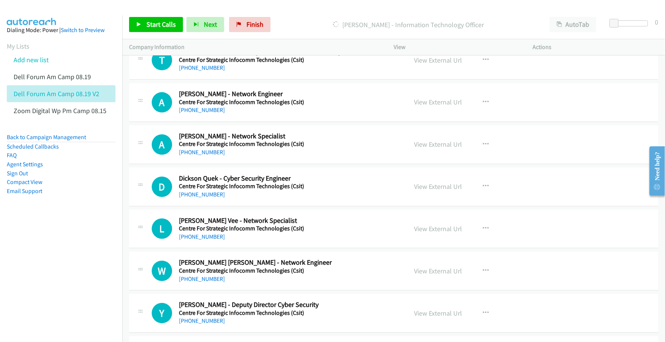
scroll to position [8820, 0]
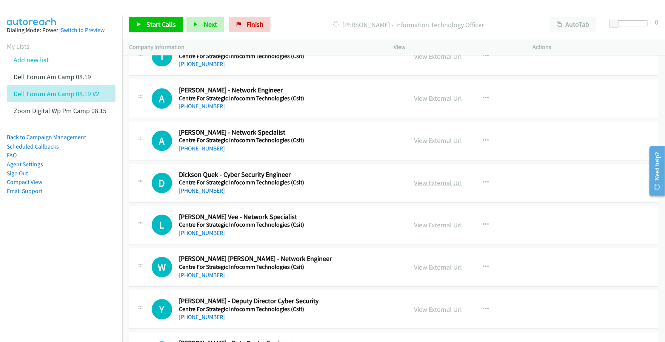
click at [423, 187] on link "View External Url" at bounding box center [438, 182] width 48 height 9
click at [419, 229] on link "View External Url" at bounding box center [438, 225] width 48 height 9
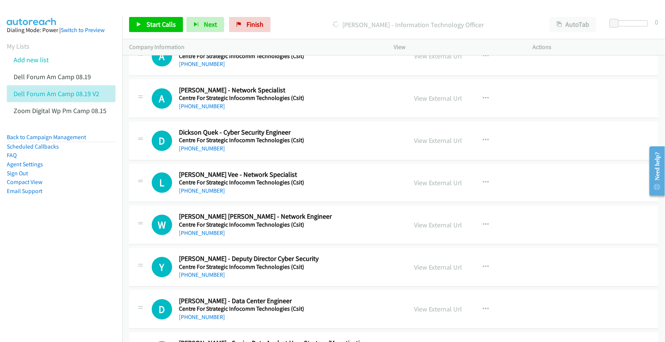
scroll to position [8868, 0]
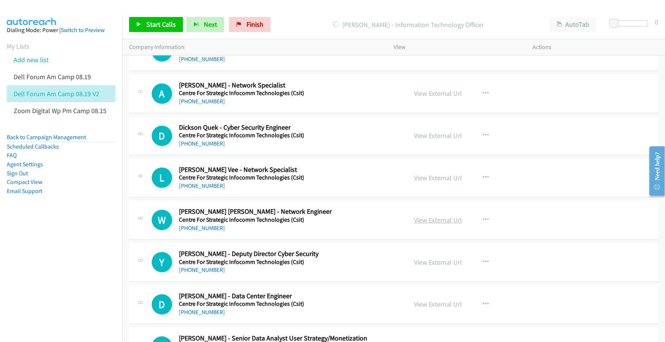
click at [419, 225] on link "View External Url" at bounding box center [438, 220] width 48 height 9
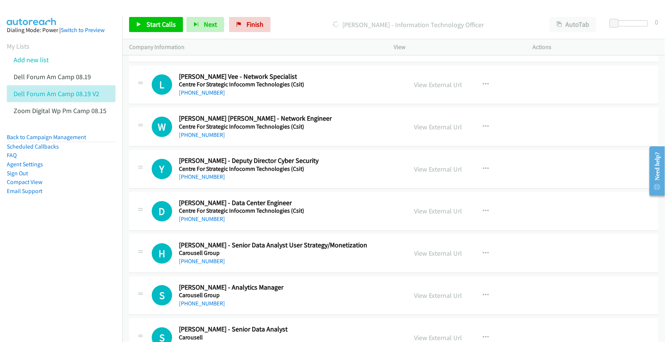
scroll to position [8962, 0]
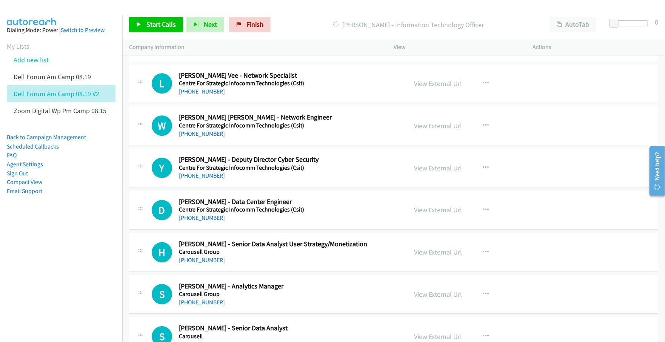
click at [419, 172] on link "View External Url" at bounding box center [438, 168] width 48 height 9
click at [417, 214] on link "View External Url" at bounding box center [438, 210] width 48 height 9
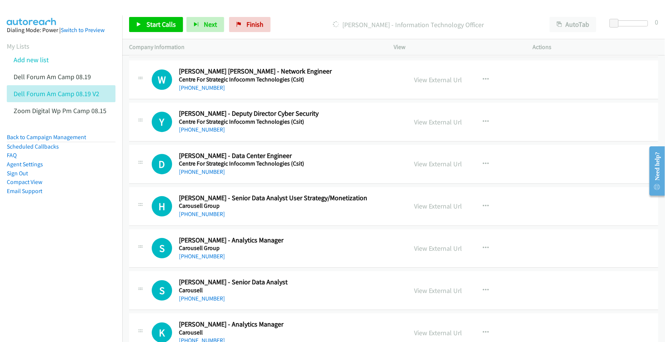
scroll to position [9056, 0]
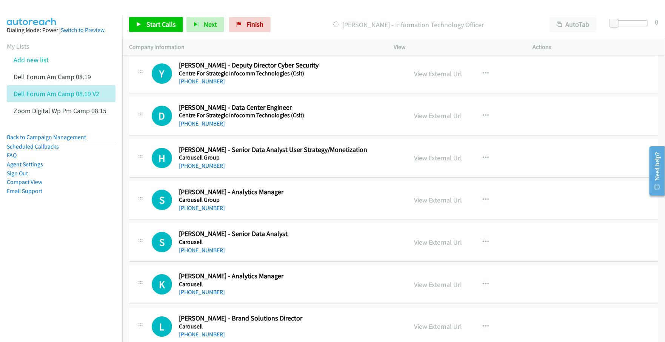
click at [422, 162] on link "View External Url" at bounding box center [438, 158] width 48 height 9
drag, startPoint x: 426, startPoint y: 212, endPoint x: 336, endPoint y: 254, distance: 99.5
click at [420, 205] on link "View External Url" at bounding box center [438, 200] width 48 height 9
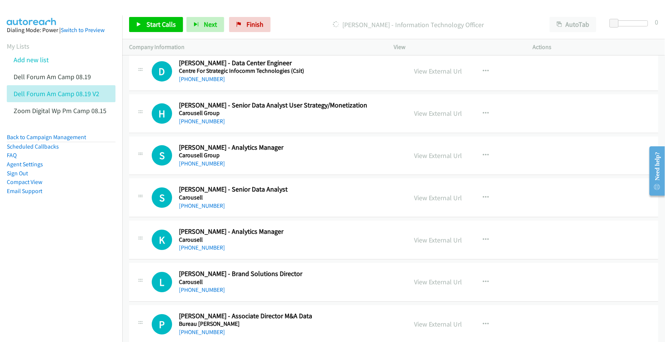
scroll to position [9103, 0]
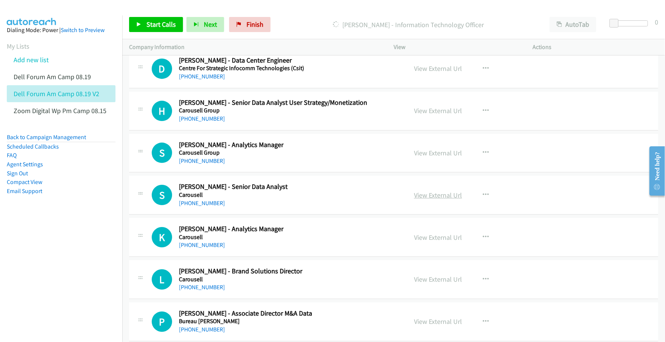
click at [428, 200] on link "View External Url" at bounding box center [438, 195] width 48 height 9
click at [432, 242] on link "View External Url" at bounding box center [438, 237] width 48 height 9
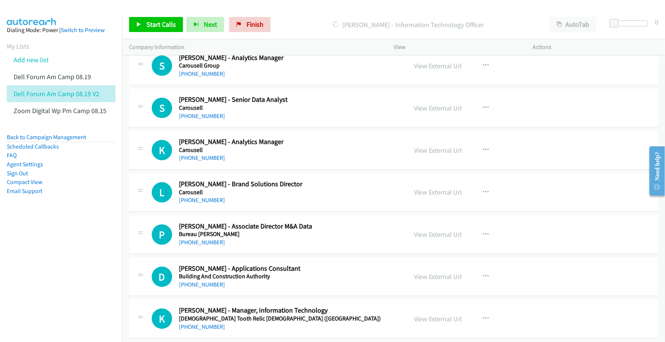
scroll to position [9198, 0]
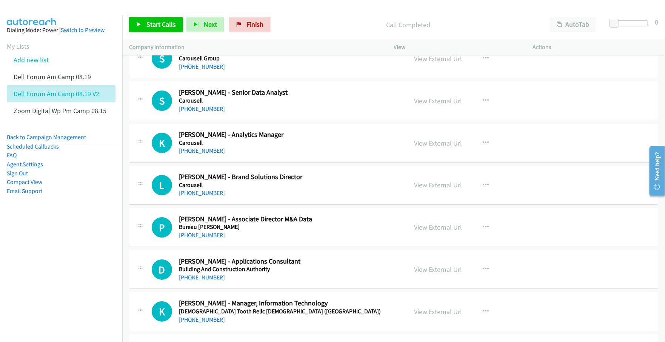
click at [430, 189] on link "View External Url" at bounding box center [438, 185] width 48 height 9
click at [425, 232] on link "View External Url" at bounding box center [438, 227] width 48 height 9
click at [438, 274] on link "View External Url" at bounding box center [438, 269] width 48 height 9
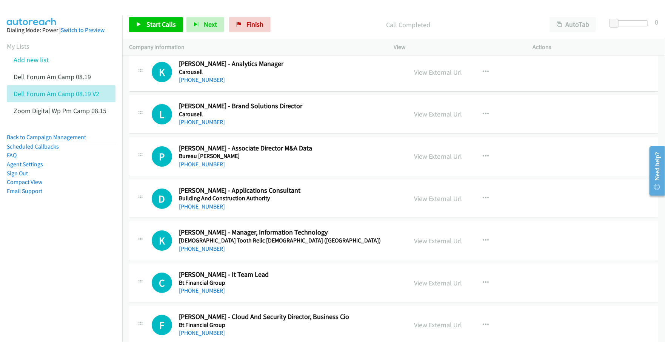
scroll to position [9292, 0]
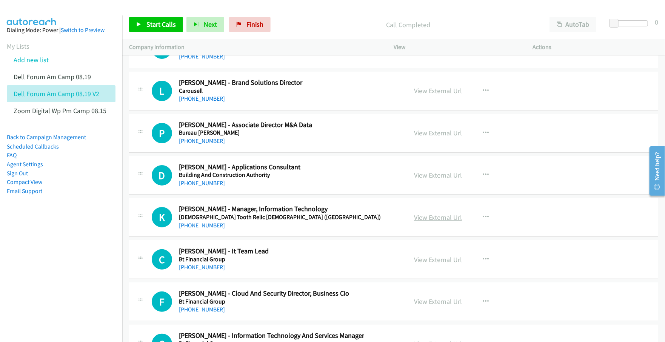
click at [438, 222] on link "View External Url" at bounding box center [438, 217] width 48 height 9
click at [422, 264] on link "View External Url" at bounding box center [438, 259] width 48 height 9
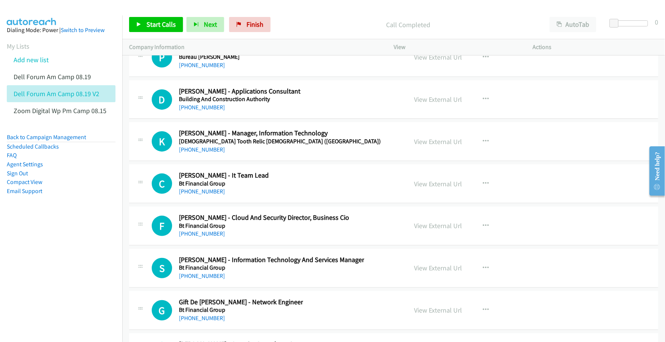
scroll to position [9386, 0]
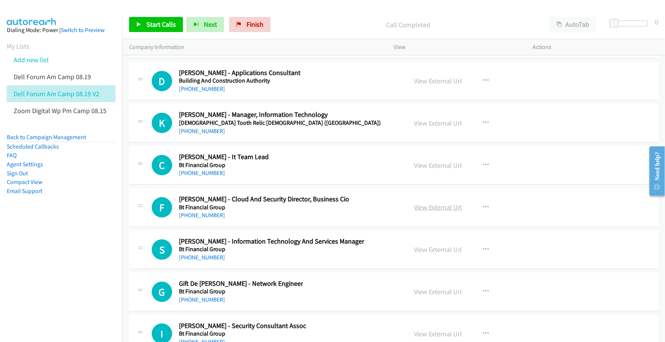
click at [423, 212] on link "View External Url" at bounding box center [438, 207] width 48 height 9
click at [422, 254] on link "View External Url" at bounding box center [438, 249] width 48 height 9
click at [426, 296] on link "View External Url" at bounding box center [438, 292] width 48 height 9
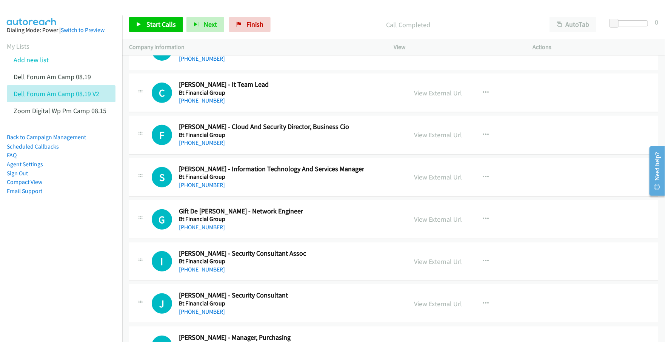
scroll to position [9481, 0]
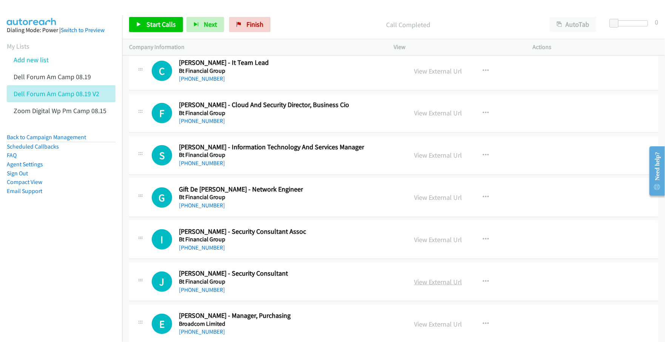
drag, startPoint x: 423, startPoint y: 254, endPoint x: 425, endPoint y: 297, distance: 43.4
click at [426, 244] on link "View External Url" at bounding box center [438, 239] width 48 height 9
click at [428, 286] on link "View External Url" at bounding box center [438, 282] width 48 height 9
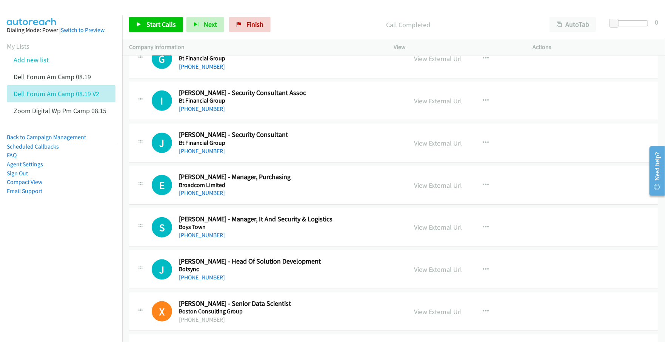
scroll to position [9622, 0]
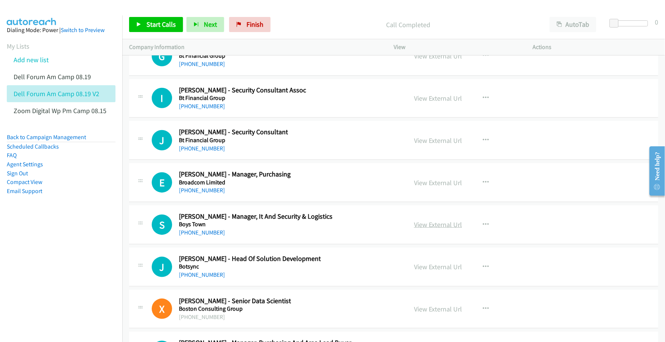
click at [426, 229] on link "View External Url" at bounding box center [438, 224] width 48 height 9
click at [434, 271] on link "View External Url" at bounding box center [438, 267] width 48 height 9
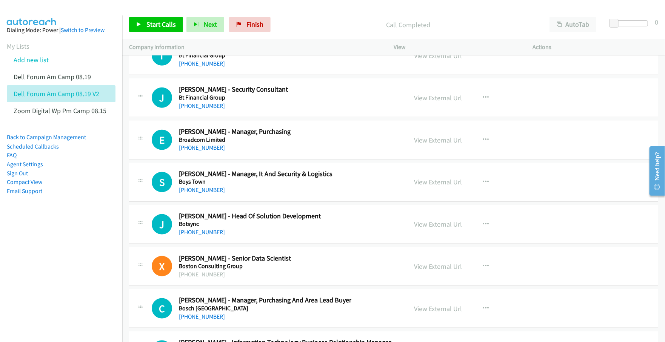
scroll to position [9669, 0]
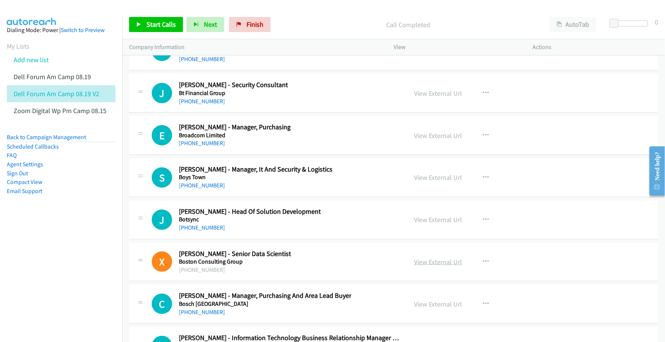
click at [418, 266] on link "View External Url" at bounding box center [438, 262] width 48 height 9
click at [425, 309] on link "View External Url" at bounding box center [438, 304] width 48 height 9
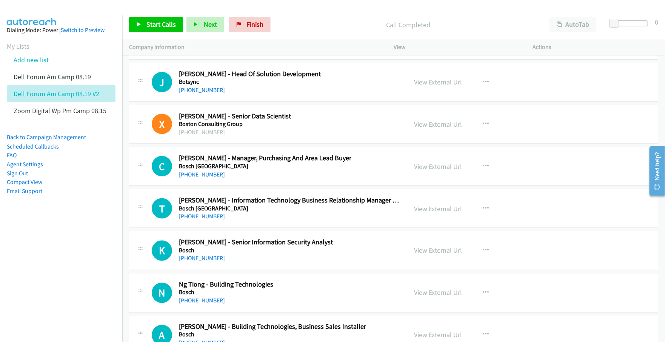
scroll to position [9811, 0]
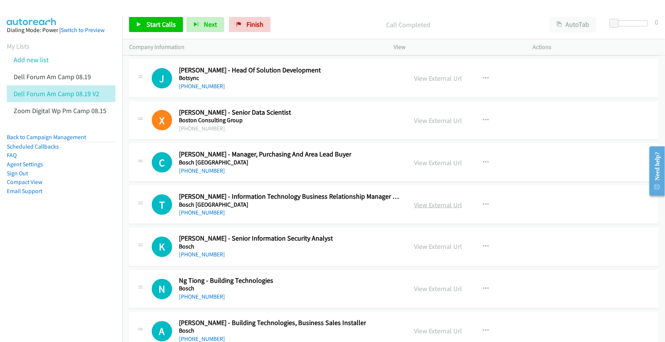
click at [438, 209] on link "View External Url" at bounding box center [438, 205] width 48 height 9
click at [423, 251] on link "View External Url" at bounding box center [438, 247] width 48 height 9
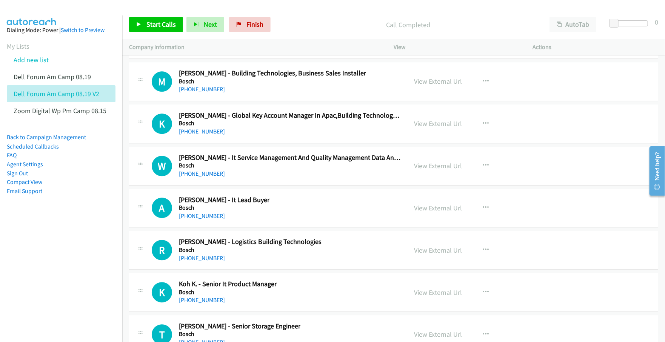
scroll to position [10188, 0]
click at [426, 212] on link "View External Url" at bounding box center [438, 207] width 48 height 9
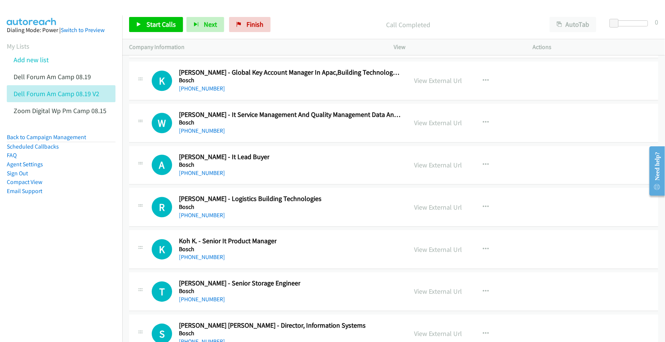
scroll to position [10235, 0]
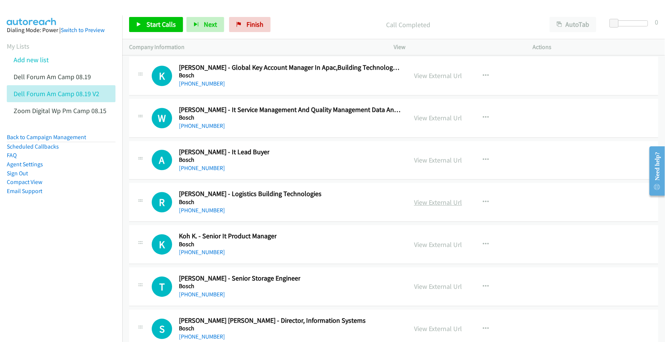
click at [427, 207] on link "View External Url" at bounding box center [438, 202] width 48 height 9
click at [423, 249] on link "View External Url" at bounding box center [438, 244] width 48 height 9
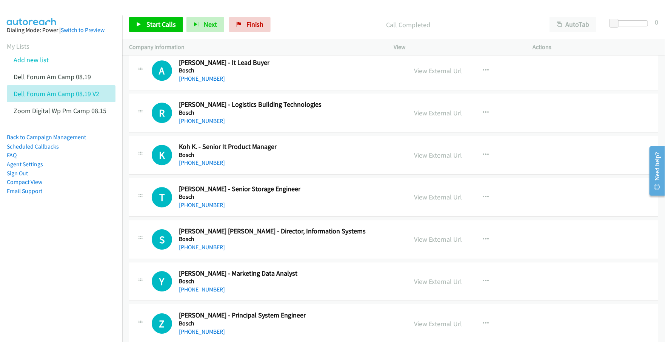
scroll to position [10330, 0]
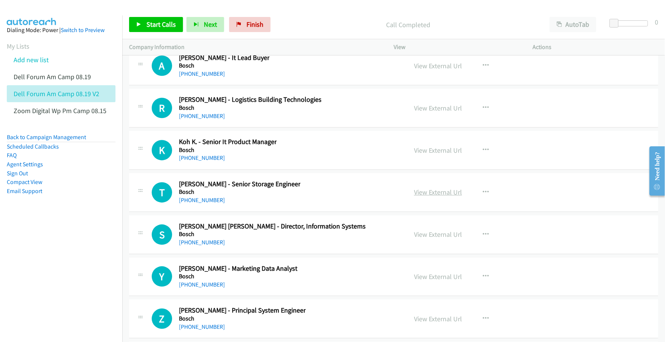
click at [426, 197] on link "View External Url" at bounding box center [438, 192] width 48 height 9
click at [425, 239] on link "View External Url" at bounding box center [438, 234] width 48 height 9
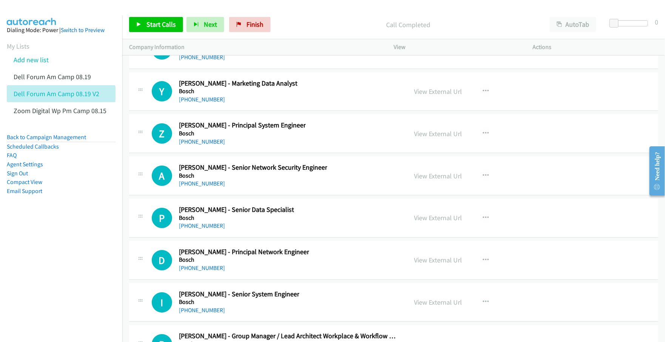
scroll to position [10518, 0]
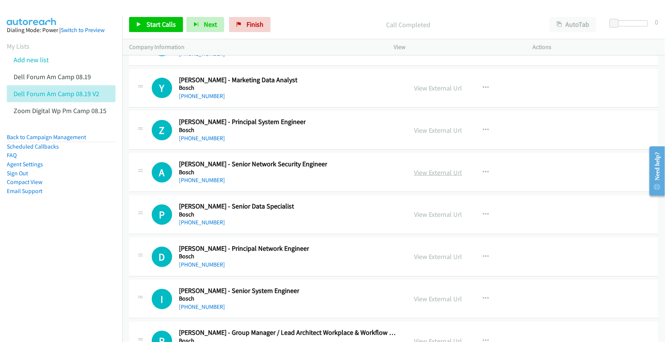
click at [422, 177] on link "View External Url" at bounding box center [438, 172] width 48 height 9
click at [429, 219] on link "View External Url" at bounding box center [438, 214] width 48 height 9
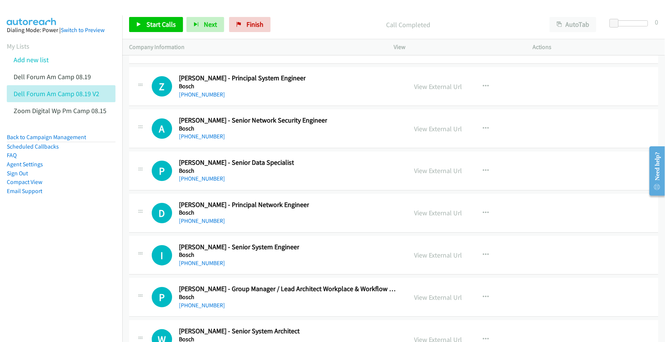
scroll to position [10566, 0]
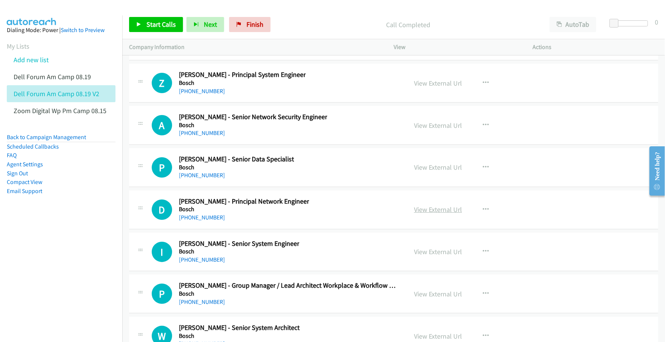
click at [418, 214] on link "View External Url" at bounding box center [438, 209] width 48 height 9
click at [422, 256] on link "View External Url" at bounding box center [438, 252] width 48 height 9
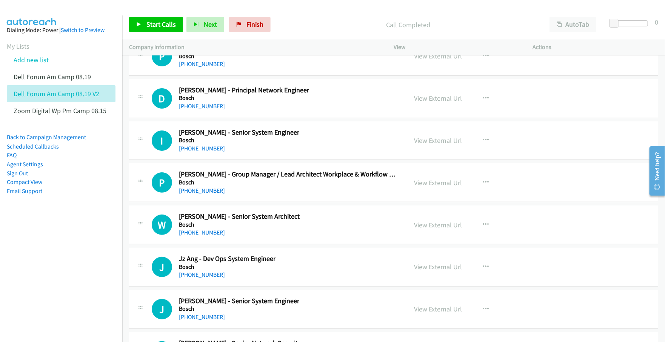
scroll to position [10707, 0]
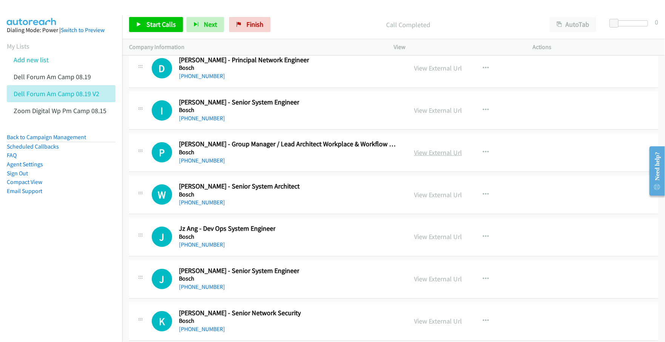
click at [421, 157] on link "View External Url" at bounding box center [438, 152] width 48 height 9
click at [425, 199] on link "View External Url" at bounding box center [438, 195] width 48 height 9
click at [417, 241] on link "View External Url" at bounding box center [438, 236] width 48 height 9
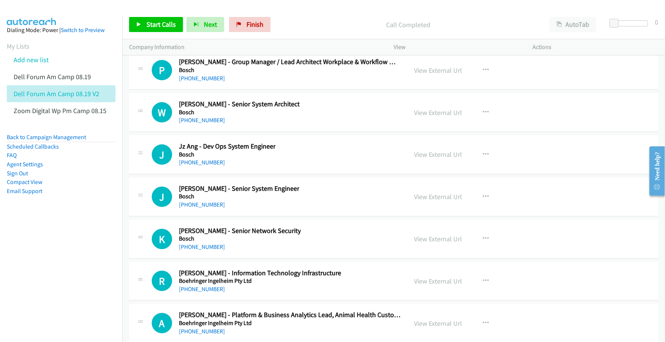
scroll to position [10801, 0]
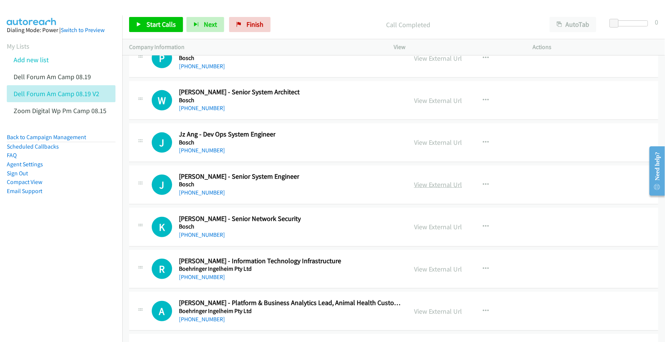
click at [421, 189] on link "View External Url" at bounding box center [438, 184] width 48 height 9
click at [425, 231] on link "View External Url" at bounding box center [438, 227] width 48 height 9
click at [421, 274] on link "View External Url" at bounding box center [438, 269] width 48 height 9
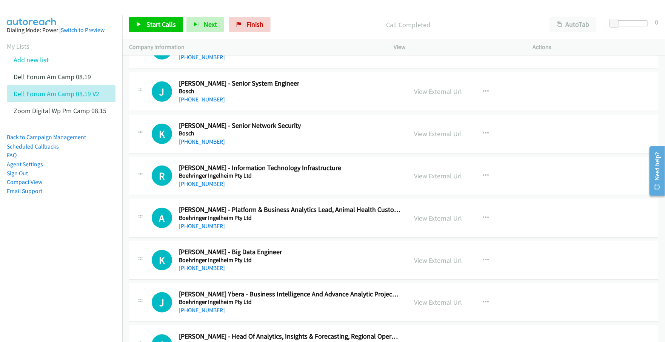
scroll to position [10896, 0]
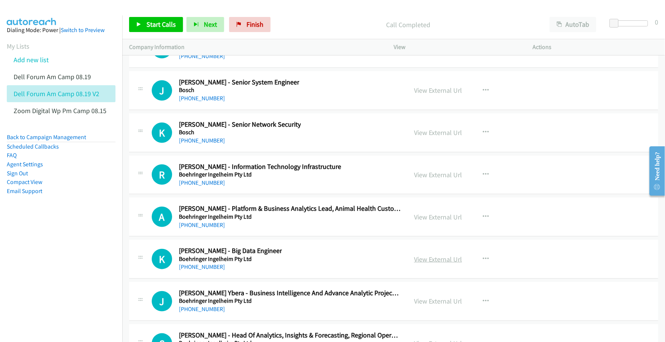
click at [421, 264] on link "View External Url" at bounding box center [438, 259] width 48 height 9
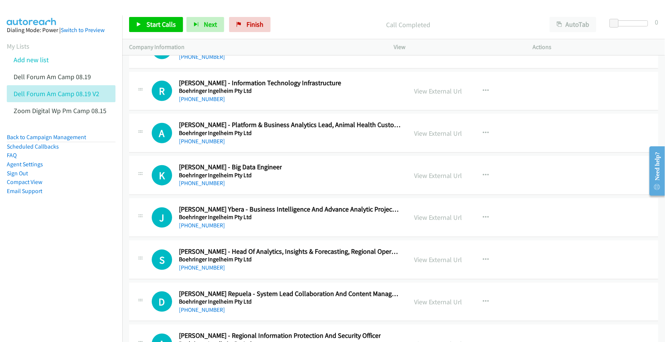
scroll to position [10990, 0]
